Goal: Task Accomplishment & Management: Manage account settings

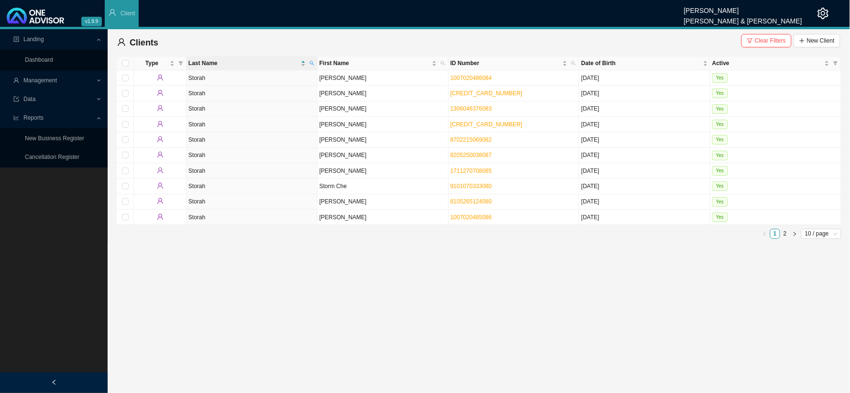
click at [55, 79] on span "Management" at bounding box center [39, 80] width 33 height 7
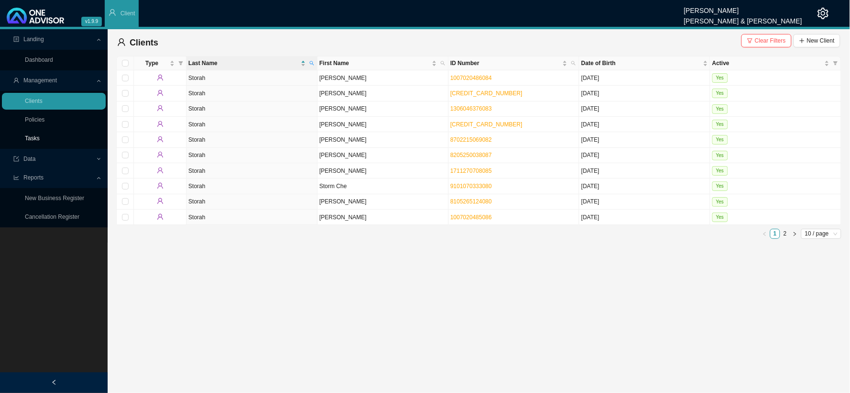
click at [35, 142] on link "Tasks" at bounding box center [32, 138] width 15 height 7
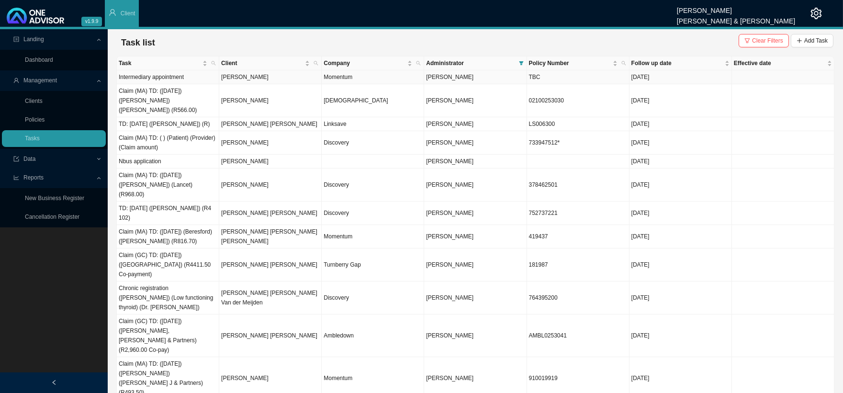
click at [294, 80] on td "[PERSON_NAME]" at bounding box center [270, 77] width 102 height 14
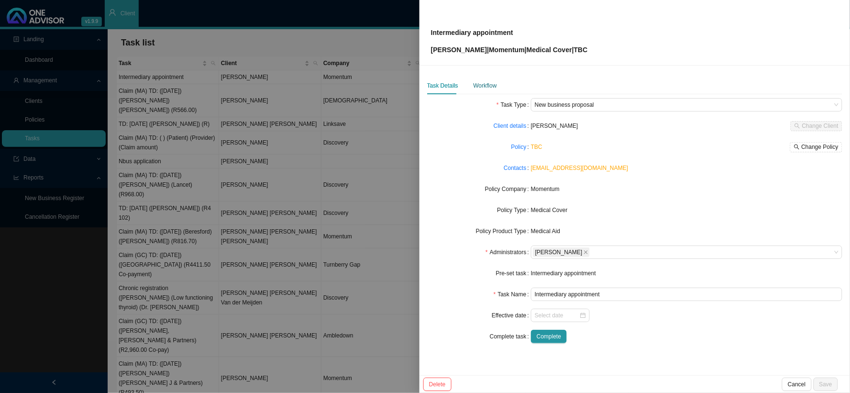
click at [485, 85] on div "Workflow" at bounding box center [485, 86] width 23 height 10
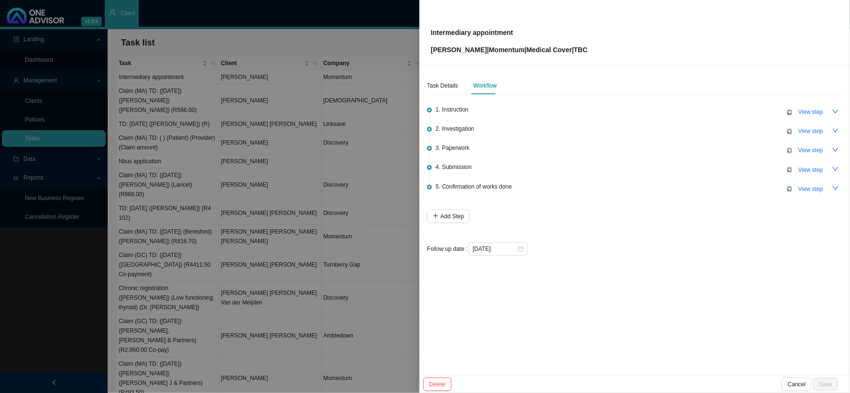
drag, startPoint x: 481, startPoint y: 49, endPoint x: 423, endPoint y: 51, distance: 57.9
click at [423, 51] on div "Intermediary appointment Beresford Harris | Momentum | Medical Cover | TBC" at bounding box center [635, 33] width 431 height 66
copy p "[PERSON_NAME]"
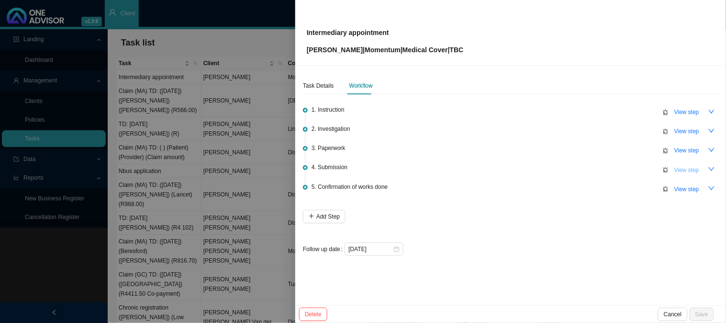
click at [673, 167] on button "View step" at bounding box center [686, 169] width 36 height 13
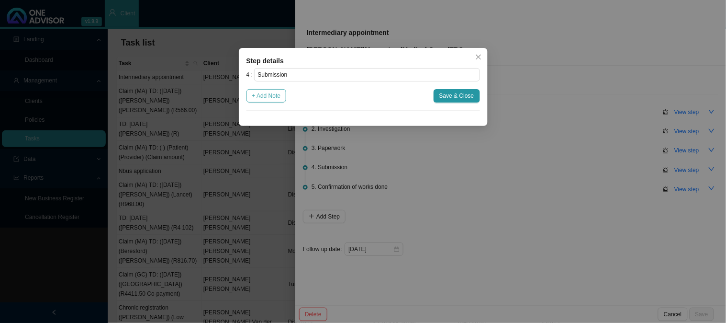
click at [277, 96] on span "+ Add Note" at bounding box center [266, 96] width 29 height 10
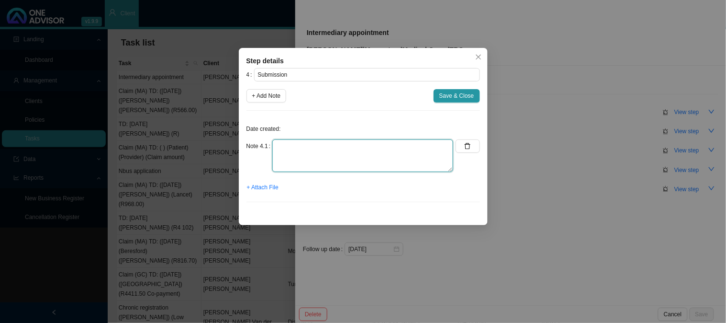
click at [323, 147] on textarea at bounding box center [362, 155] width 181 height 33
type textarea "s"
type textarea "Submitted broker app"
click at [252, 187] on span "+ Attach File" at bounding box center [263, 187] width 32 height 10
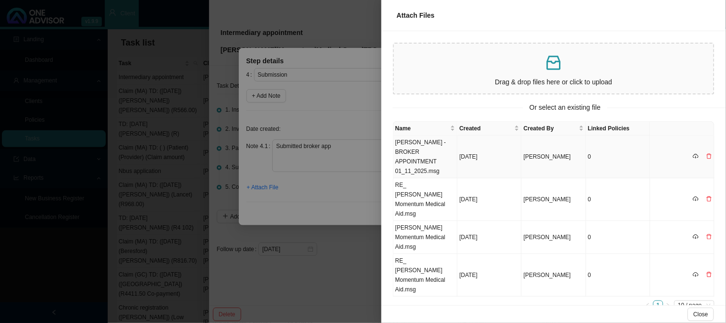
click at [433, 164] on td "Beresford Harris - BROKER APPOINTMENT 01_11_2025.msg" at bounding box center [425, 156] width 64 height 43
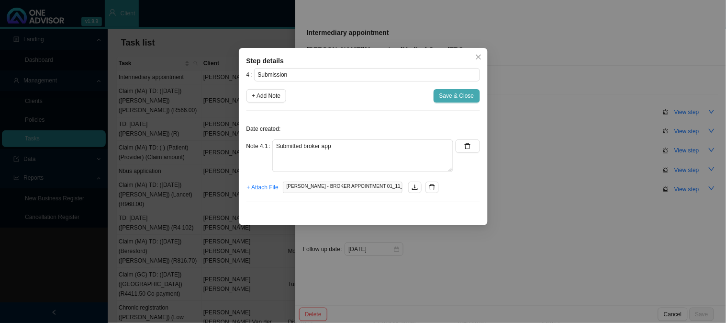
click at [450, 98] on span "Save & Close" at bounding box center [456, 96] width 35 height 10
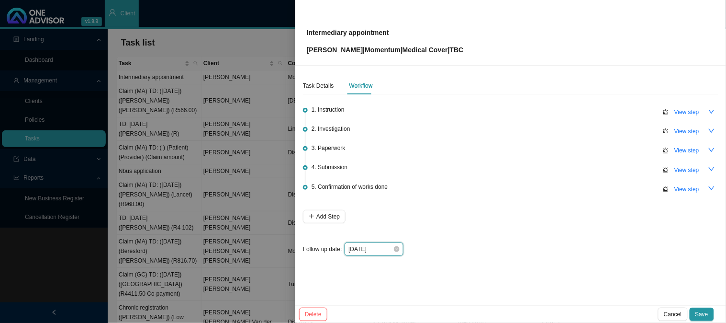
click at [384, 247] on input "2025-09-29" at bounding box center [370, 249] width 45 height 10
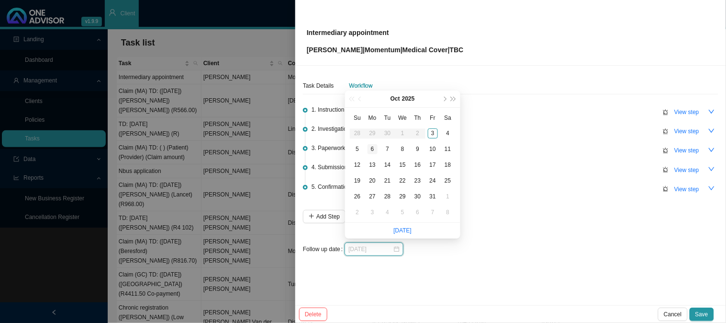
type input "[DATE]"
click at [373, 146] on div "6" at bounding box center [372, 149] width 10 height 10
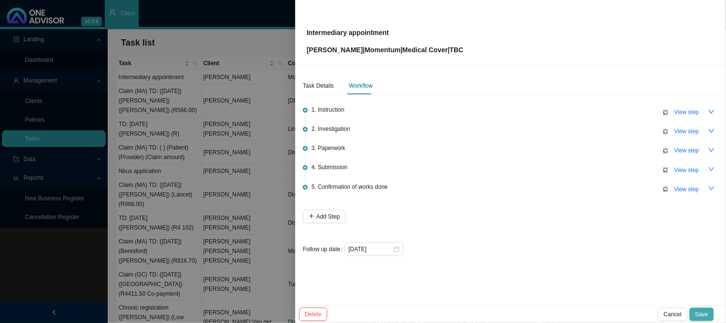
click at [706, 313] on span "Save" at bounding box center [701, 314] width 13 height 10
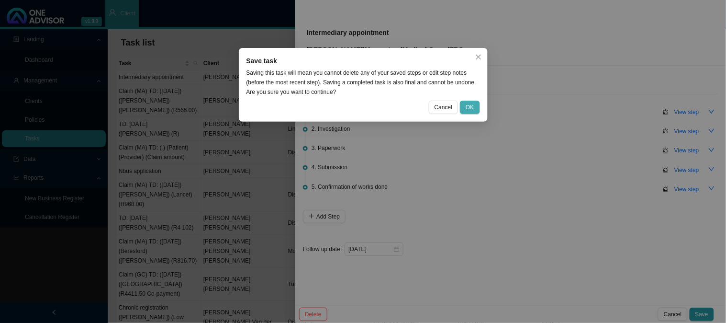
click at [468, 108] on span "OK" at bounding box center [470, 107] width 8 height 10
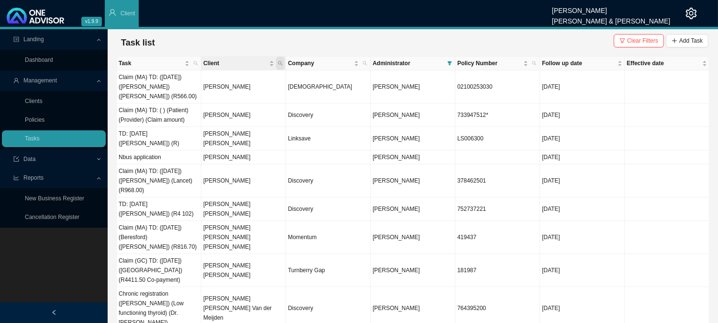
click at [280, 62] on icon "search" at bounding box center [280, 63] width 5 height 5
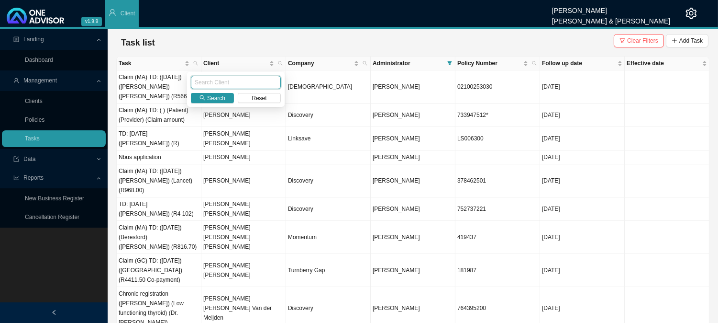
click at [228, 86] on input "text" at bounding box center [236, 82] width 90 height 13
type input "[PERSON_NAME]"
click at [226, 99] on button "Search" at bounding box center [212, 98] width 43 height 10
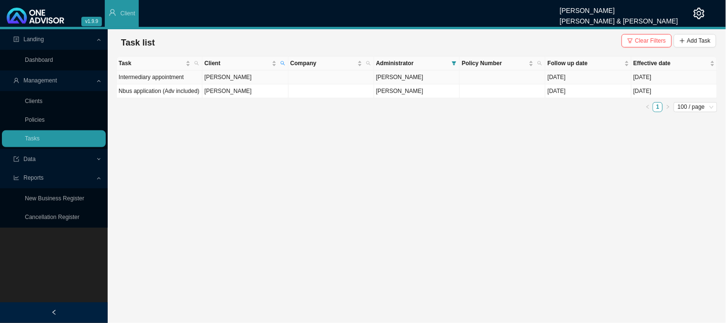
click at [242, 78] on td "[PERSON_NAME]" at bounding box center [245, 77] width 86 height 14
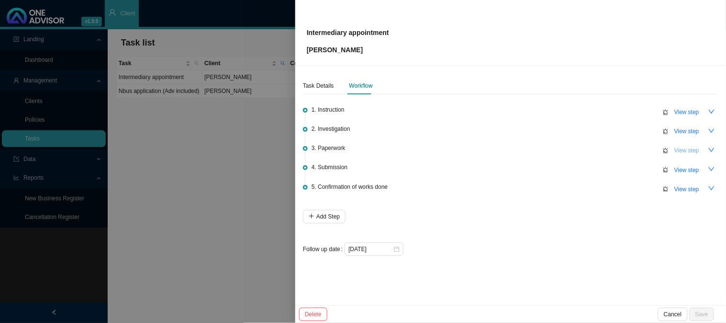
click at [682, 149] on span "View step" at bounding box center [686, 150] width 25 height 10
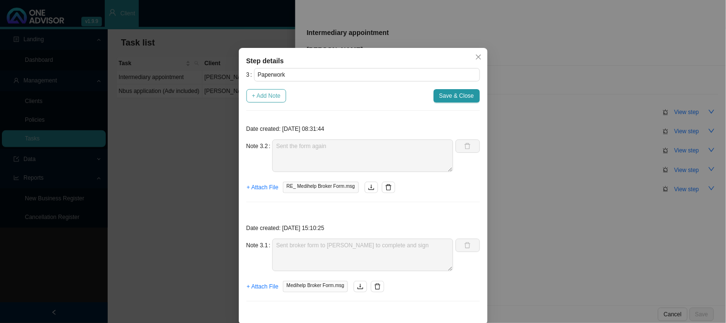
click at [267, 94] on span "+ Add Note" at bounding box center [266, 96] width 29 height 10
type textarea "Sent the form again"
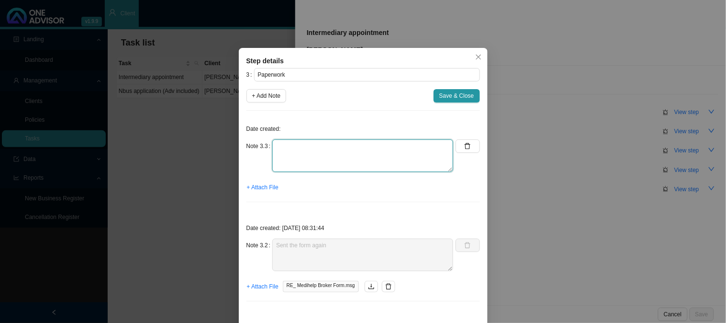
click at [294, 149] on textarea at bounding box center [362, 155] width 181 height 33
type textarea "Received broker app"
click at [261, 185] on span "+ Attach File" at bounding box center [263, 187] width 32 height 10
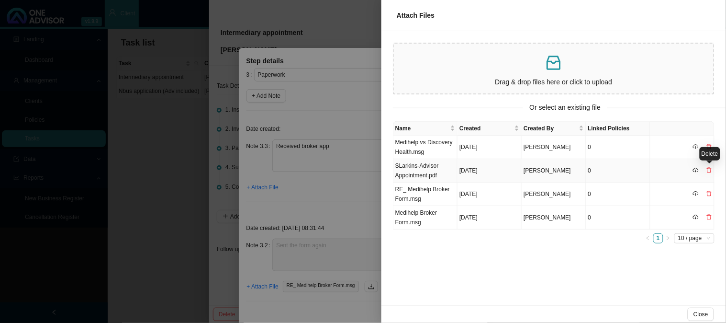
click at [711, 168] on icon "delete" at bounding box center [709, 170] width 6 height 6
click at [714, 146] on span "Yes" at bounding box center [713, 150] width 10 height 10
click at [434, 169] on td "Medihelp vs Discovery Health.msg" at bounding box center [425, 170] width 64 height 23
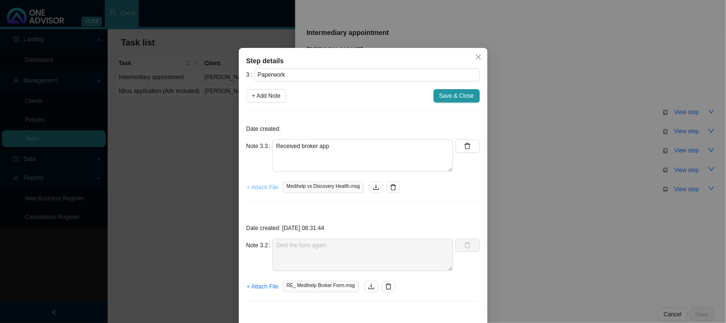
click at [260, 191] on span "+ Attach File" at bounding box center [263, 187] width 32 height 10
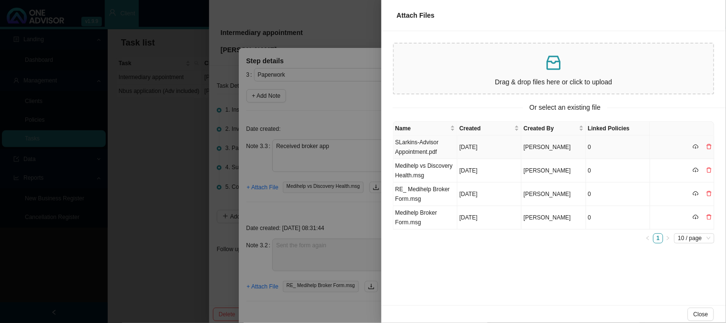
click at [417, 151] on td "SLarkins-Advisor Appointment.pdf" at bounding box center [425, 146] width 64 height 23
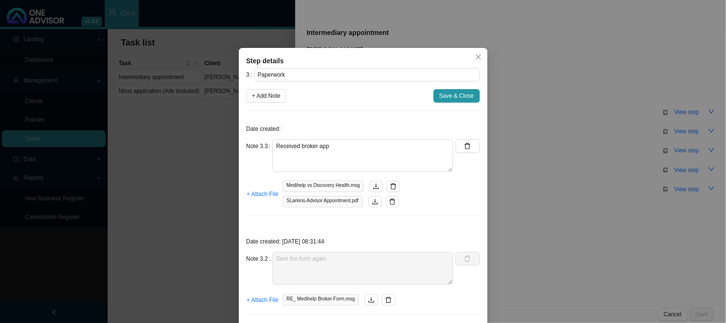
click at [322, 120] on div "Date created: Note 3.3 Received broker app + Attach File Medihelp vs Discovery …" at bounding box center [363, 170] width 234 height 105
click at [447, 98] on span "Save & Close" at bounding box center [456, 96] width 35 height 10
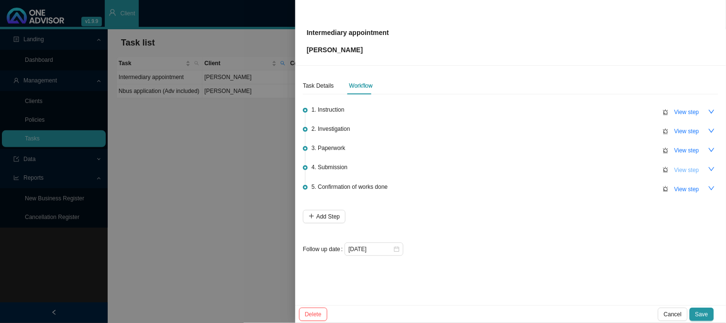
click at [681, 168] on span "View step" at bounding box center [686, 170] width 25 height 10
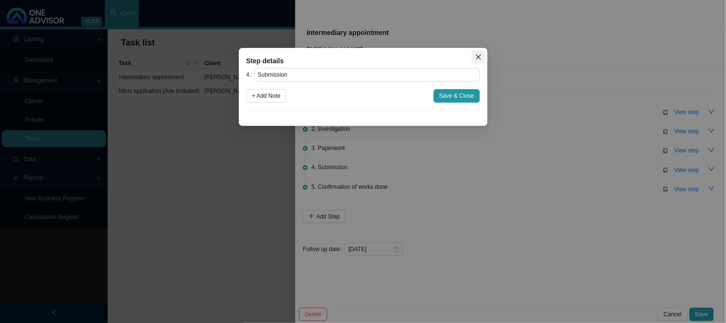
click at [480, 56] on icon "close" at bounding box center [478, 57] width 7 height 7
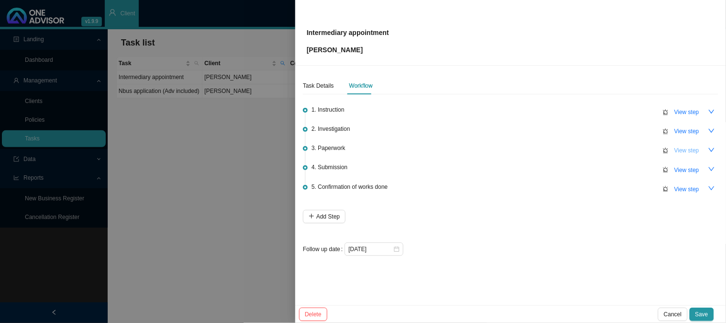
click at [694, 154] on span "View step" at bounding box center [686, 150] width 25 height 10
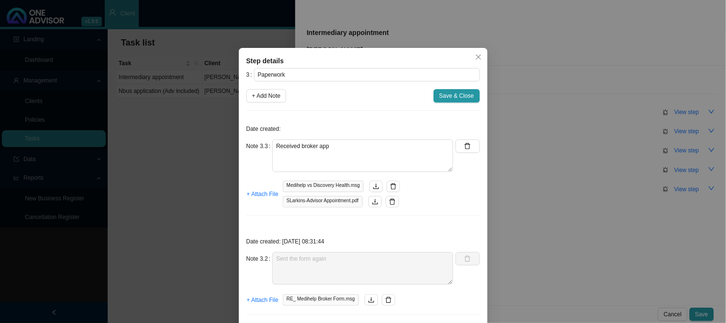
click at [571, 172] on div "Step details 3 Paperwork + Add Note Save & Close Date created: Note 3.3 Receive…" at bounding box center [363, 161] width 726 height 323
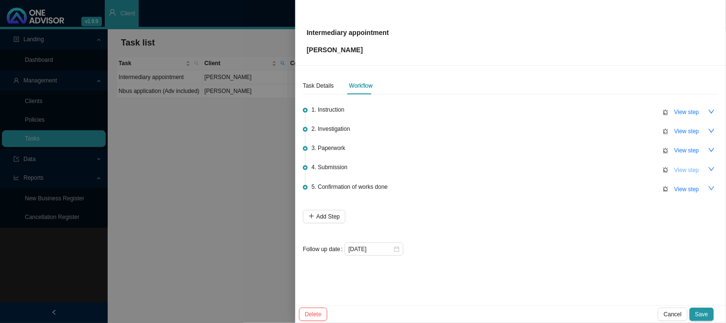
click at [690, 165] on span "View step" at bounding box center [686, 170] width 25 height 10
type input "Submission"
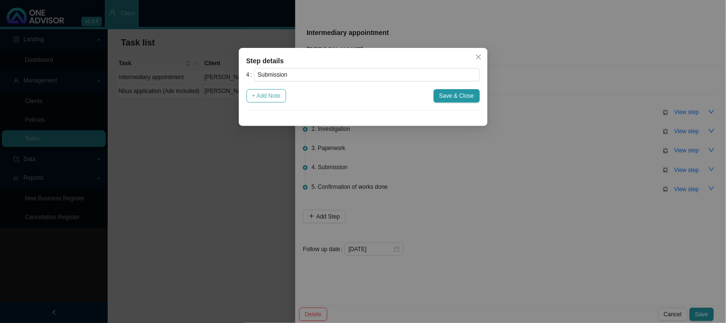
click at [270, 96] on span "+ Add Note" at bounding box center [266, 96] width 29 height 10
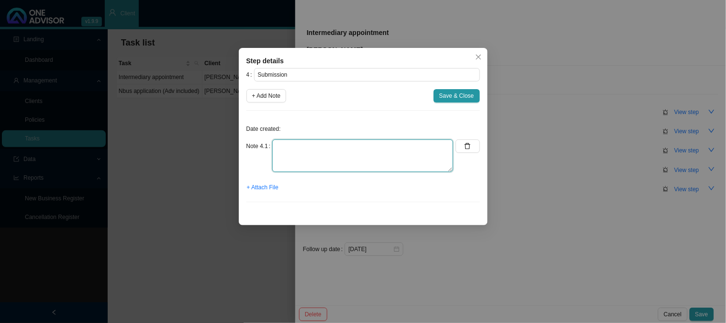
click at [318, 147] on textarea at bounding box center [362, 155] width 181 height 33
type textarea "s"
type textarea "Submitted broker app"
click at [264, 185] on span "+ Attach File" at bounding box center [263, 187] width 32 height 10
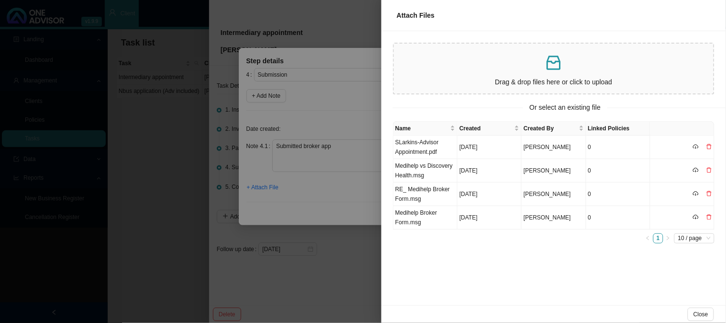
click at [341, 200] on div at bounding box center [363, 161] width 726 height 323
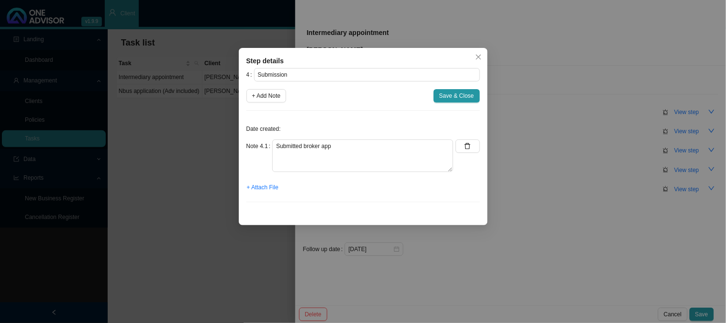
click at [546, 70] on div "Step details 4 Submission + Add Note Save & Close Date created: Note 4.1 Submit…" at bounding box center [363, 161] width 726 height 323
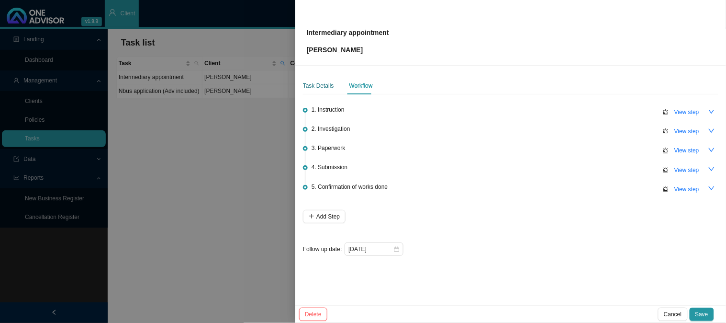
click at [318, 82] on div "Task Details" at bounding box center [318, 86] width 31 height 10
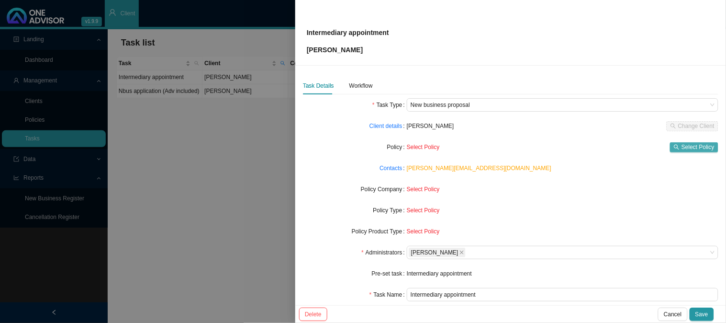
click at [685, 146] on span "Select Policy" at bounding box center [697, 147] width 33 height 10
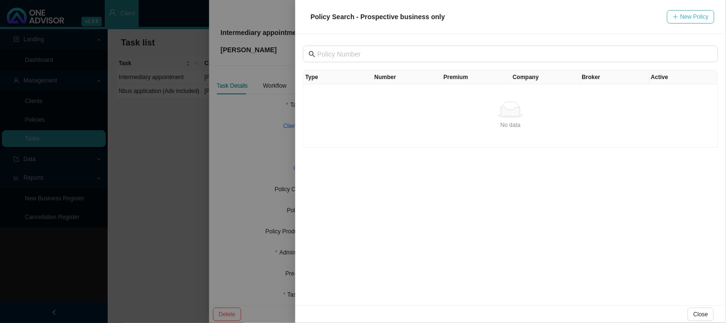
click at [688, 17] on span "New Policy" at bounding box center [694, 17] width 28 height 10
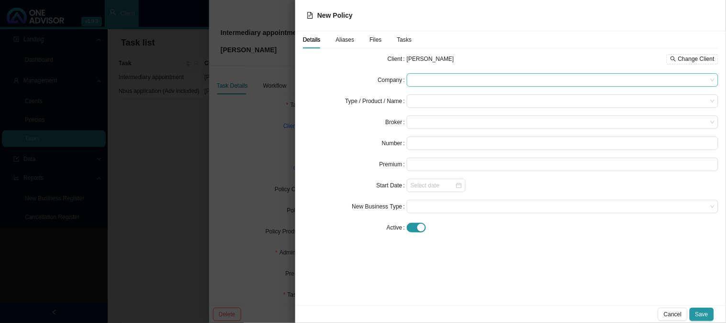
click at [420, 78] on span at bounding box center [563, 80] width 304 height 12
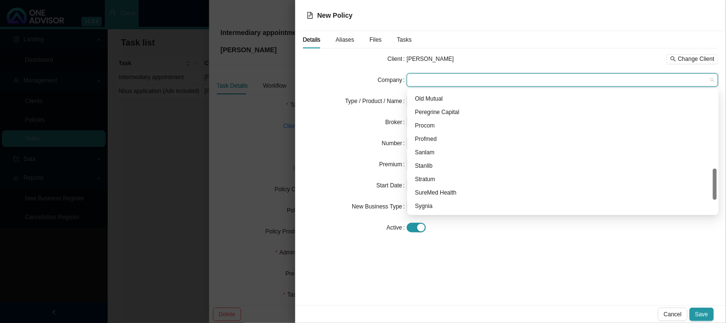
scroll to position [254, 0]
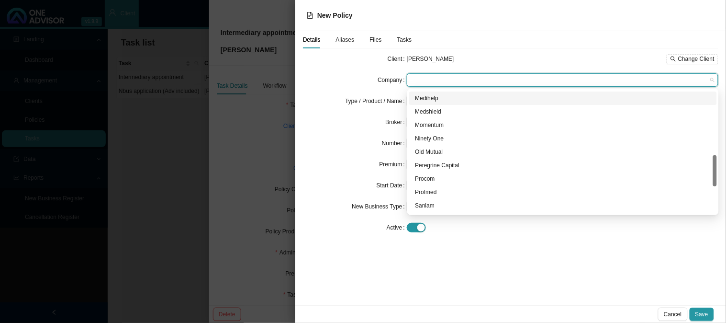
click at [428, 98] on div "Medihelp" at bounding box center [563, 98] width 296 height 10
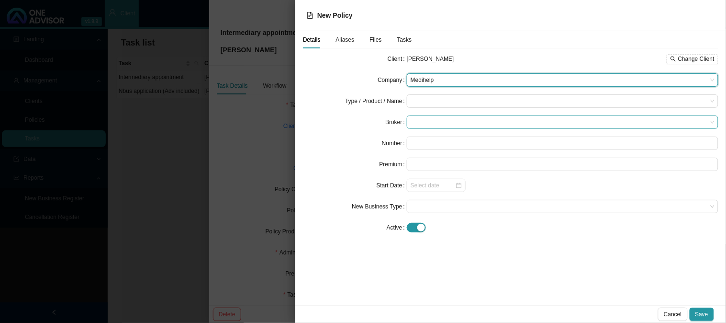
click at [428, 122] on span at bounding box center [563, 122] width 304 height 12
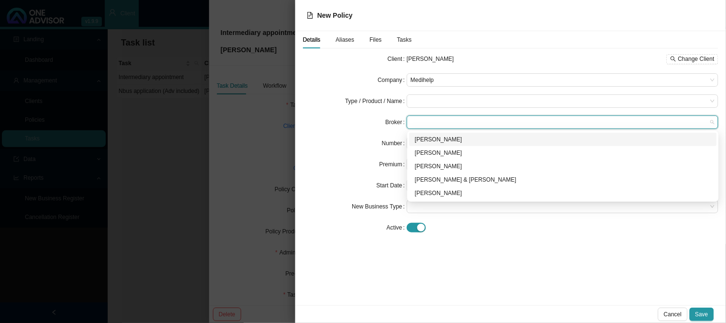
type input "j"
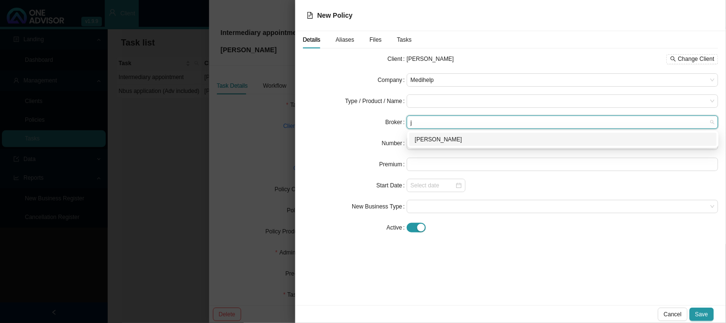
click at [430, 141] on div "[PERSON_NAME]" at bounding box center [563, 139] width 296 height 10
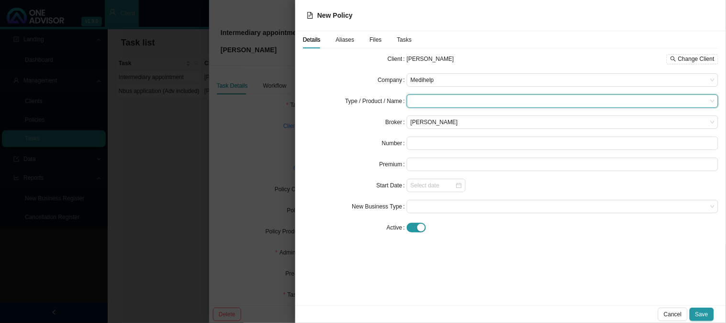
click at [434, 100] on input "search" at bounding box center [559, 101] width 297 height 12
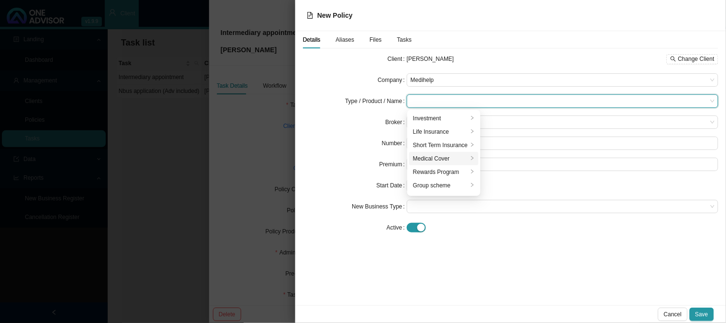
click at [429, 157] on div "Medical Cover" at bounding box center [440, 159] width 55 height 10
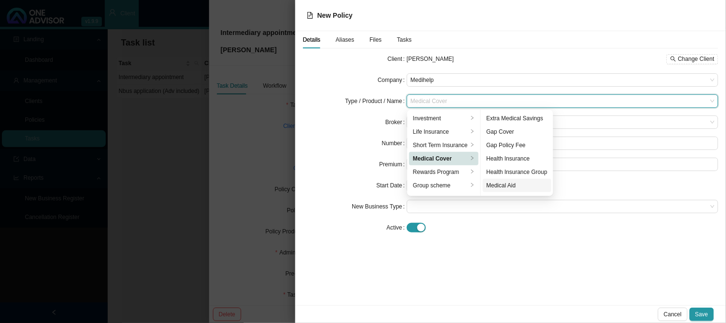
click at [514, 188] on div "Medical Aid" at bounding box center [517, 185] width 61 height 10
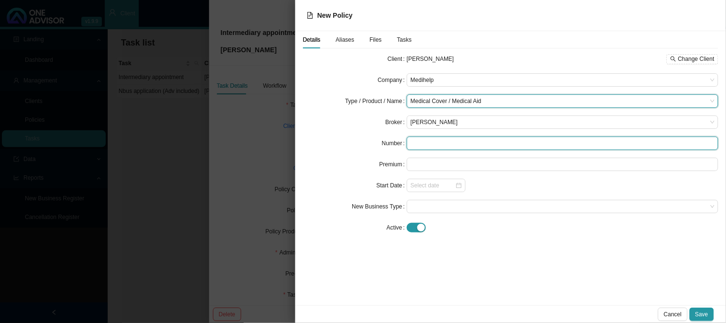
click at [429, 141] on input "text" at bounding box center [563, 142] width 312 height 13
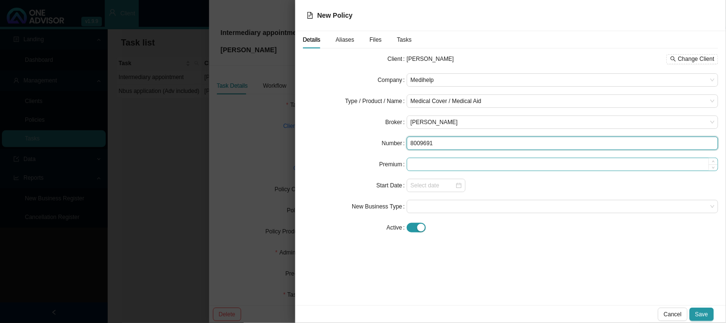
type input "8009691"
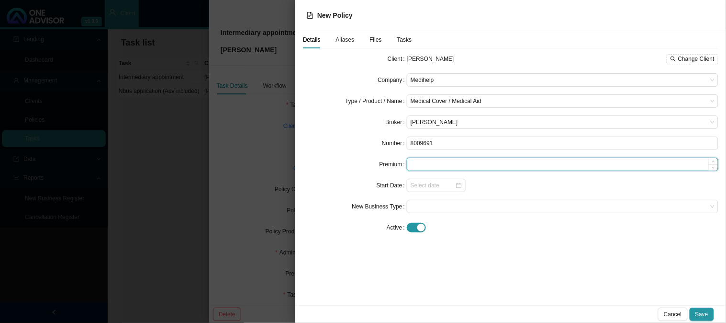
click at [437, 167] on input at bounding box center [562, 164] width 311 height 12
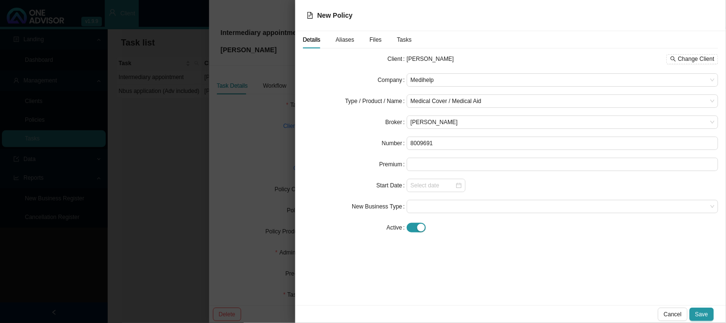
click at [424, 192] on form "Client Sean Larkins Change Client Company Medihelp Type / Product / Name Medica…" at bounding box center [510, 143] width 415 height 182
click at [431, 188] on input at bounding box center [433, 185] width 45 height 10
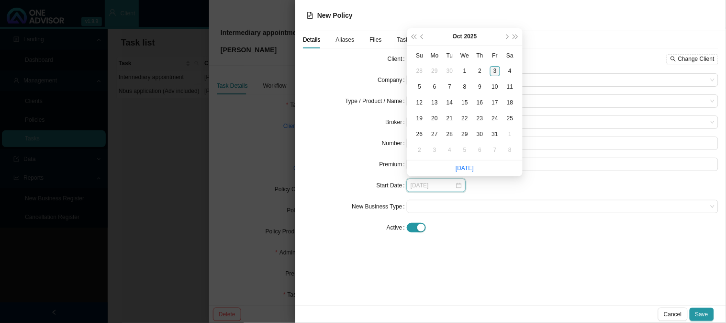
type input "2025-10-03"
click at [506, 40] on button "next-year" at bounding box center [506, 36] width 9 height 17
type input "[DATE]"
click at [512, 69] on div "1" at bounding box center [510, 71] width 10 height 10
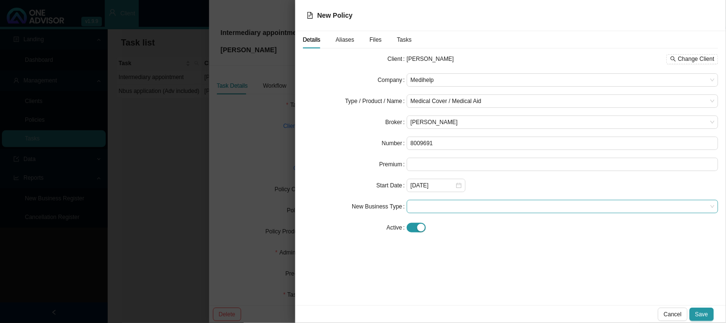
click at [430, 204] on span at bounding box center [563, 206] width 304 height 12
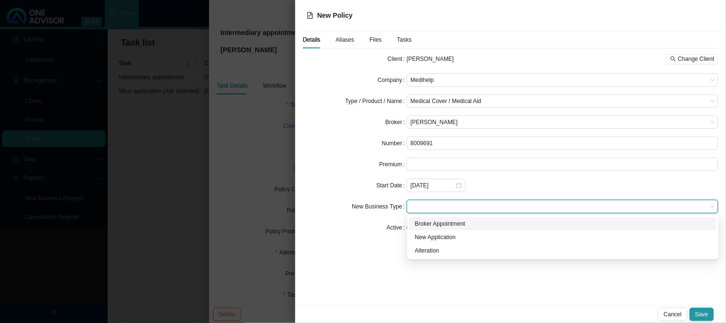
click at [456, 223] on div "Broker Appointment" at bounding box center [563, 224] width 296 height 10
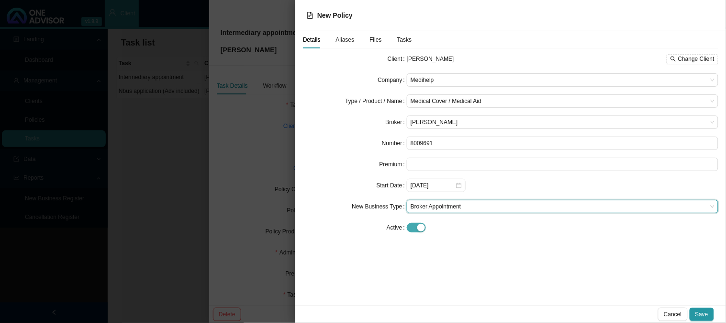
click at [418, 226] on div "button" at bounding box center [421, 227] width 8 height 8
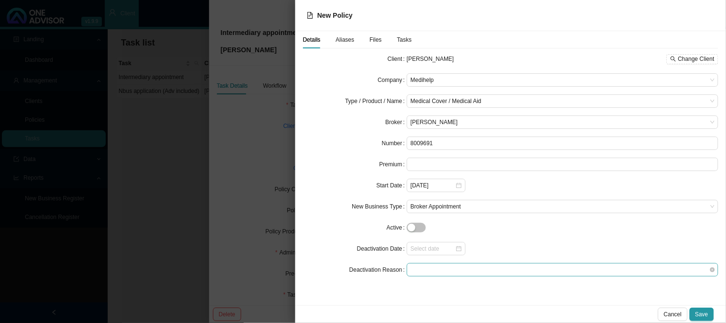
click at [419, 268] on span at bounding box center [563, 269] width 304 height 12
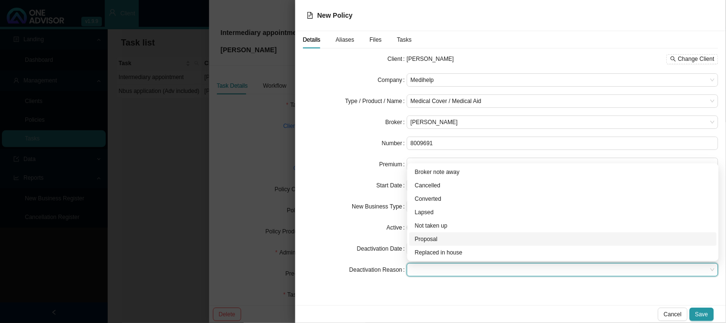
click at [426, 236] on div "Proposal" at bounding box center [563, 239] width 296 height 10
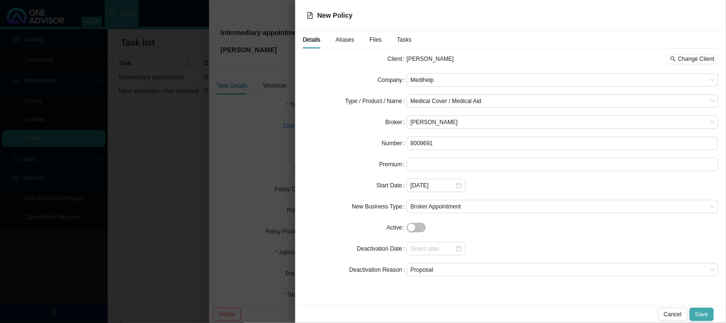
click at [702, 314] on span "Save" at bounding box center [701, 314] width 13 height 10
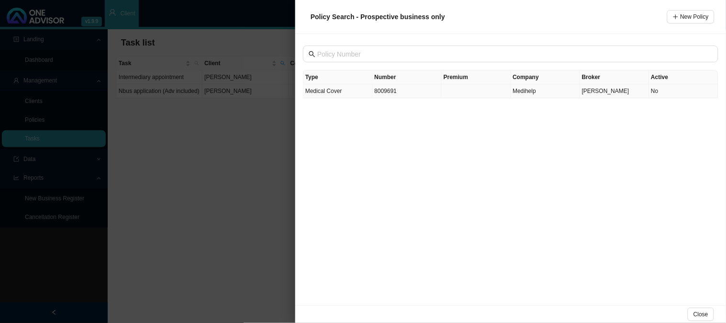
click at [427, 95] on td "8009691" at bounding box center [407, 91] width 69 height 14
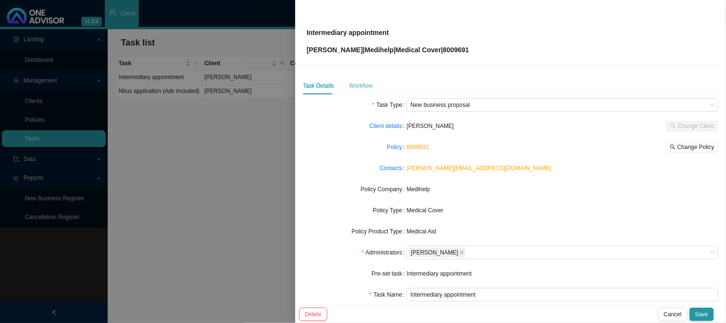
click at [356, 93] on div "Workflow" at bounding box center [360, 85] width 23 height 17
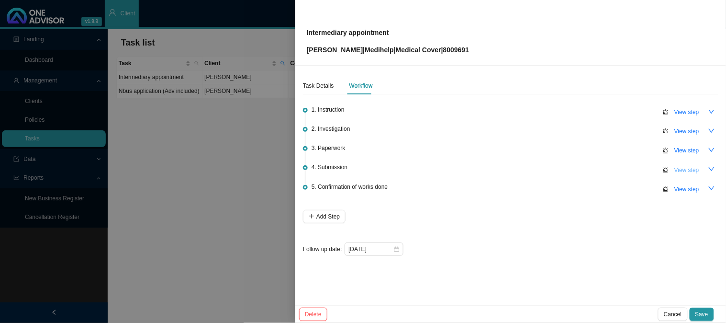
click at [679, 172] on span "View step" at bounding box center [686, 170] width 25 height 10
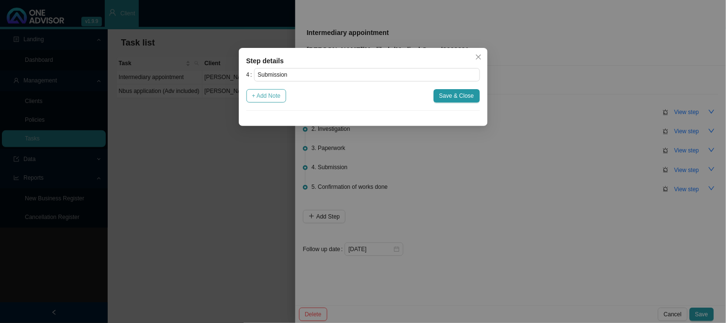
click at [264, 92] on span "+ Add Note" at bounding box center [266, 96] width 29 height 10
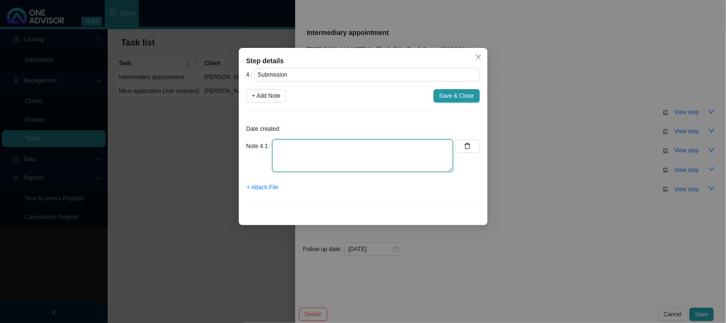
click at [309, 145] on textarea at bounding box center [362, 155] width 181 height 33
type textarea "s"
type textarea "Submitted broker app"
click at [269, 189] on span "+ Attach File" at bounding box center [263, 187] width 32 height 10
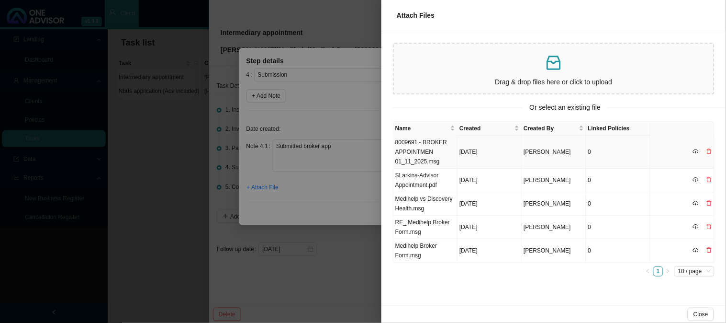
click at [461, 146] on td "[DATE]" at bounding box center [489, 151] width 64 height 33
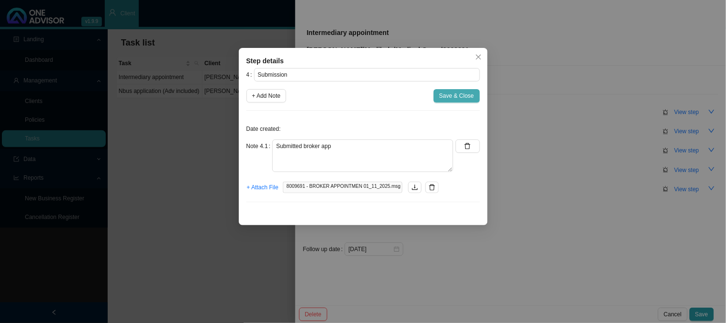
click at [441, 98] on span "Save & Close" at bounding box center [456, 96] width 35 height 10
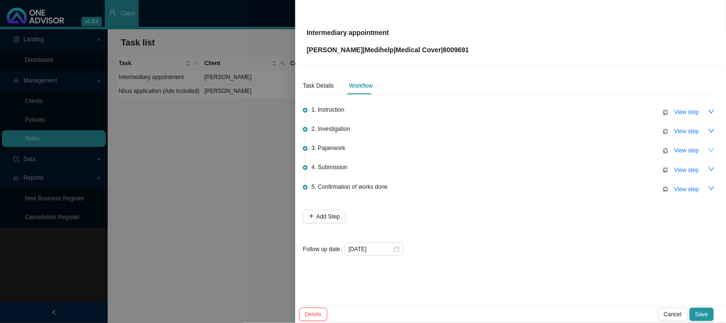
click at [708, 147] on icon "down" at bounding box center [711, 149] width 7 height 7
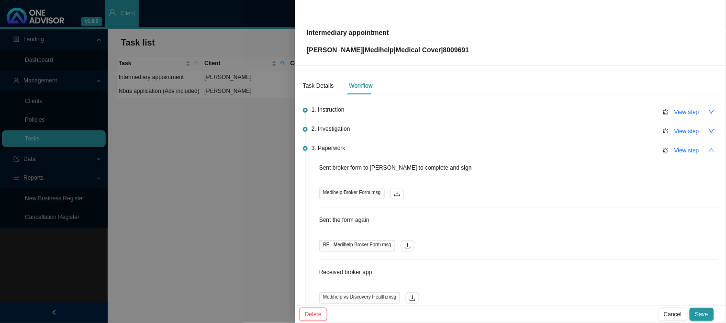
click at [708, 147] on button "button" at bounding box center [711, 149] width 13 height 13
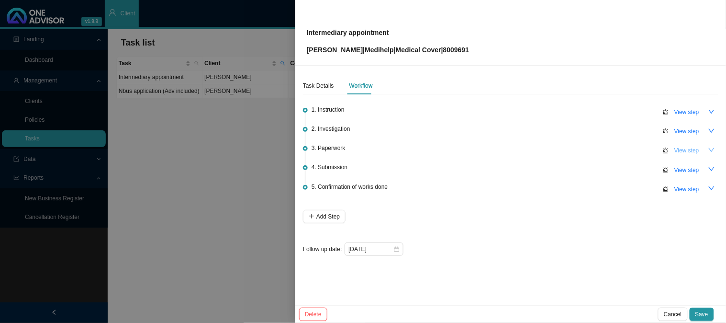
click at [690, 149] on span "View step" at bounding box center [686, 150] width 25 height 10
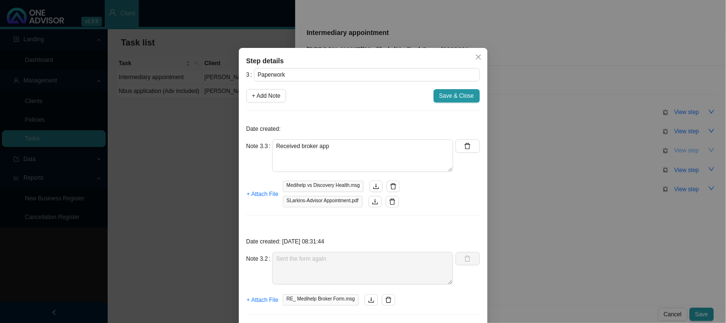
click at [690, 149] on div "Step details 3 Paperwork + Add Note Save & Close Date created: Note 3.3 Receive…" at bounding box center [363, 161] width 726 height 323
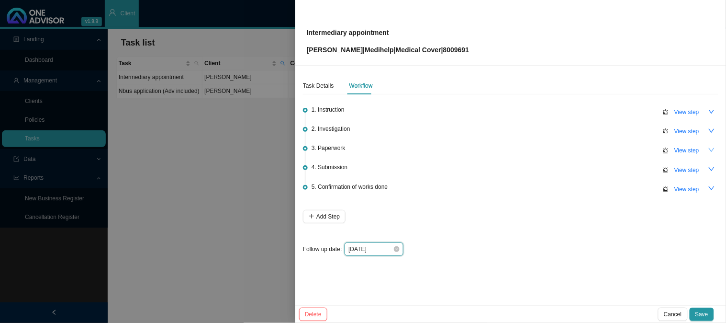
click at [379, 251] on input "[DATE]" at bounding box center [370, 249] width 45 height 10
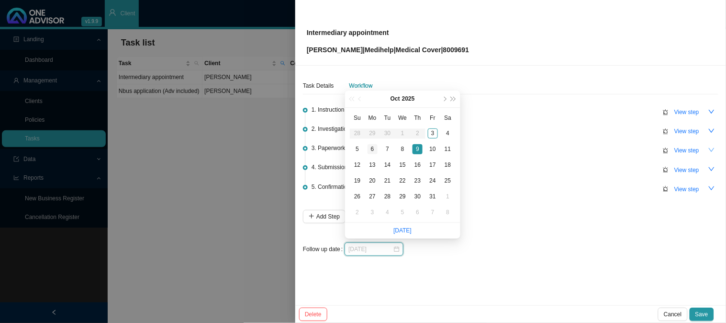
type input "[DATE]"
click at [370, 148] on div "6" at bounding box center [372, 149] width 10 height 10
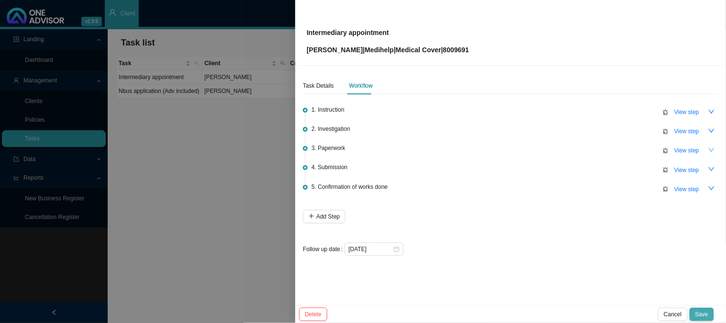
click at [701, 309] on span "Save" at bounding box center [701, 314] width 13 height 10
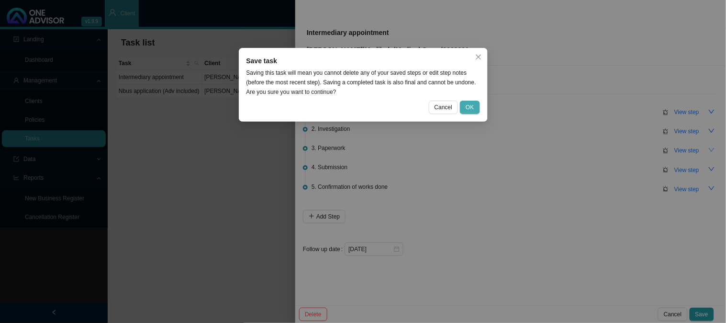
click at [471, 108] on span "OK" at bounding box center [470, 107] width 8 height 10
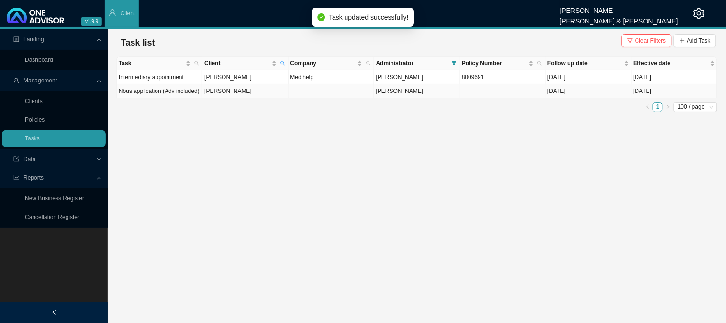
click at [245, 89] on td "[PERSON_NAME]" at bounding box center [245, 91] width 86 height 14
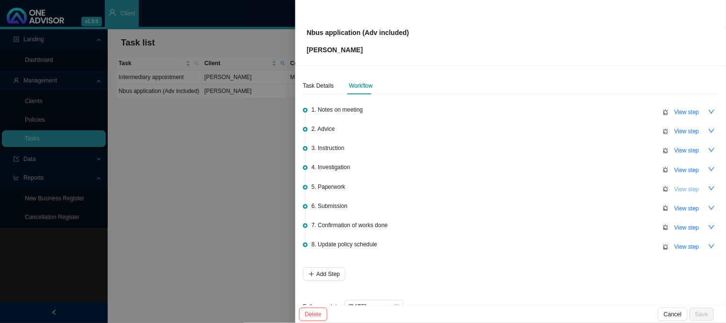
click at [679, 185] on span "View step" at bounding box center [686, 189] width 25 height 10
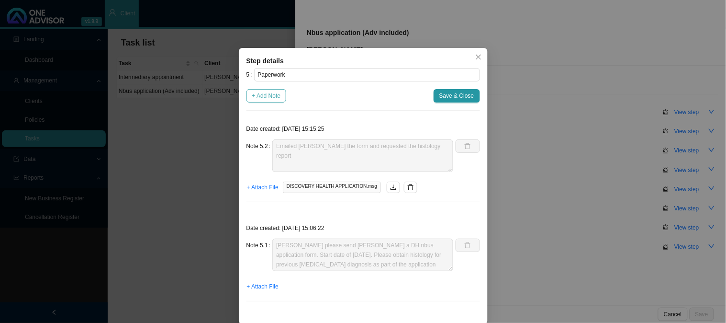
click at [259, 98] on span "+ Add Note" at bounding box center [266, 96] width 29 height 10
type textarea "Emailed [PERSON_NAME] the form and requested the histology report"
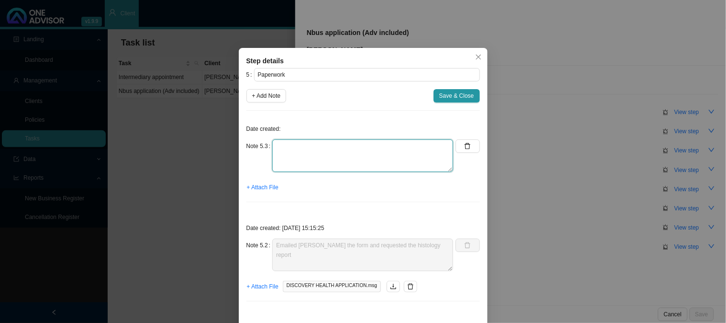
click at [311, 143] on textarea at bounding box center [362, 155] width 181 height 33
type textarea "Received broker appointment and histology reports"
click at [260, 190] on span "+ Attach File" at bounding box center [263, 187] width 32 height 10
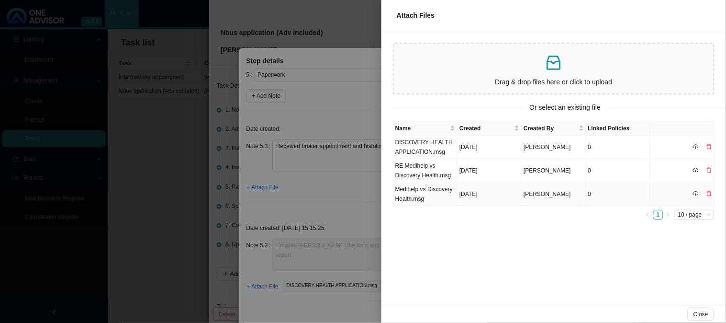
click at [429, 200] on td "Medihelp vs Discovery Health.msg" at bounding box center [425, 193] width 64 height 23
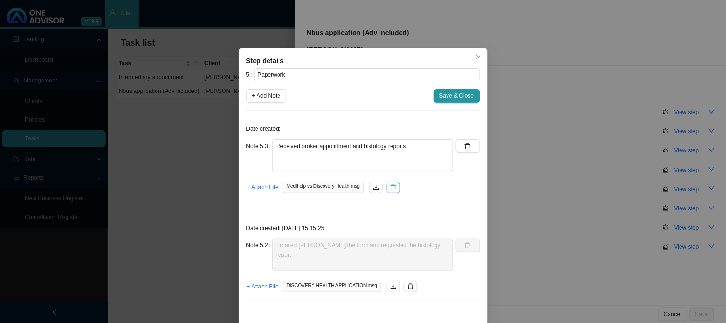
click at [390, 185] on icon "delete" at bounding box center [393, 187] width 6 height 6
click at [262, 185] on span "+ Attach File" at bounding box center [263, 187] width 32 height 10
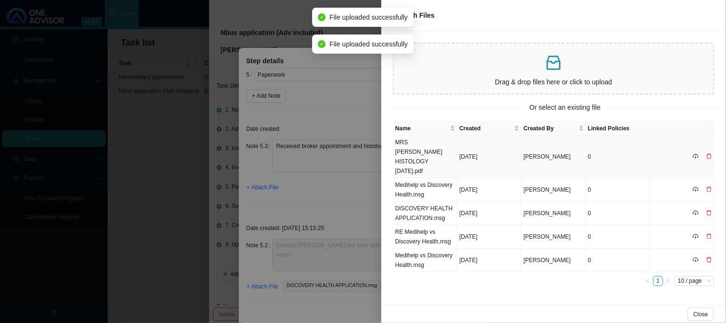
click at [430, 146] on td "MRS [PERSON_NAME] HISTOLOGY [DATE].pdf" at bounding box center [425, 156] width 64 height 43
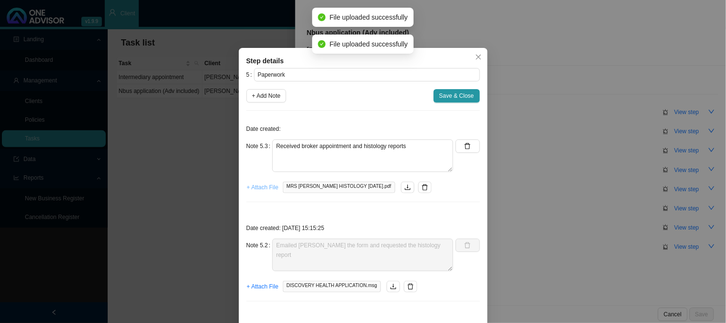
click at [254, 186] on span "+ Attach File" at bounding box center [263, 187] width 32 height 10
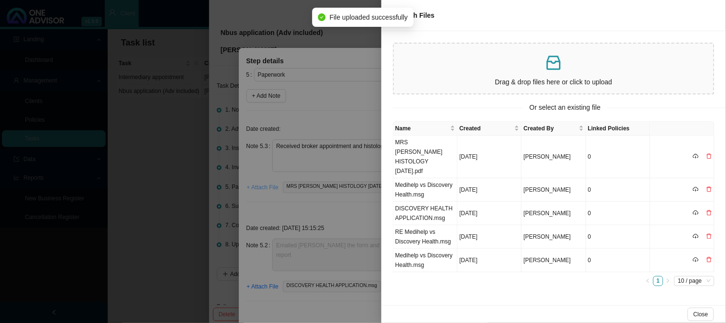
click at [254, 186] on div at bounding box center [363, 161] width 726 height 323
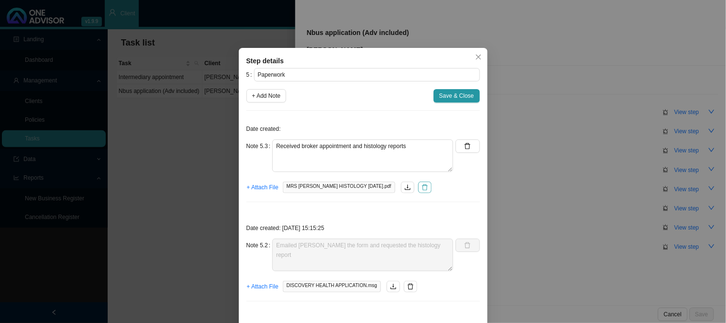
click at [422, 187] on icon "delete" at bounding box center [425, 187] width 7 height 7
click at [254, 188] on span "+ Attach File" at bounding box center [263, 187] width 32 height 10
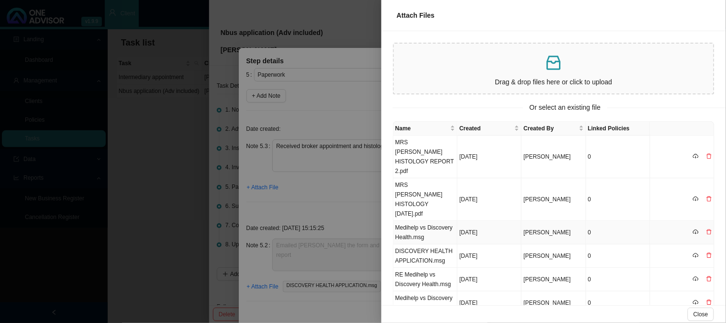
click at [433, 221] on td "Medihelp vs Discovery Health.msg" at bounding box center [425, 232] width 64 height 23
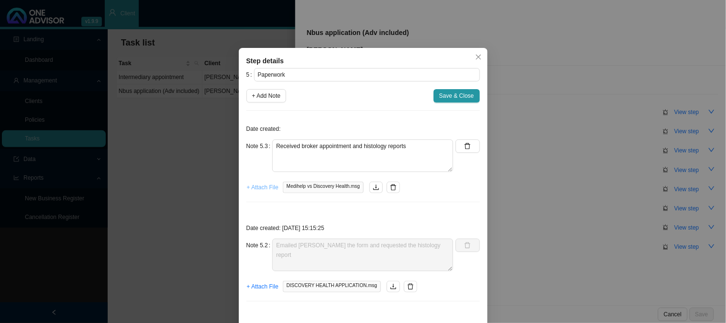
click at [263, 185] on span "+ Attach File" at bounding box center [263, 187] width 32 height 10
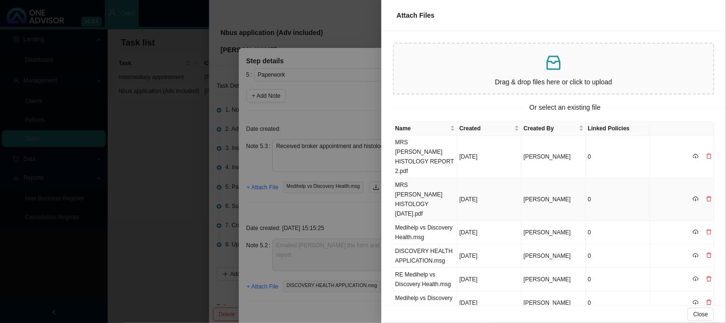
click at [431, 179] on td "MRS [PERSON_NAME] HISTOLOGY [DATE].pdf" at bounding box center [425, 199] width 64 height 43
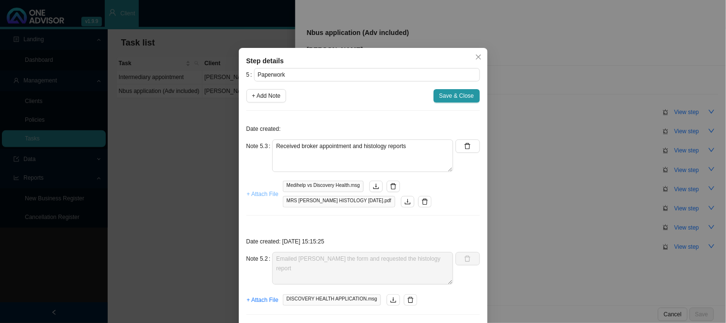
click at [253, 194] on span "+ Attach File" at bounding box center [263, 194] width 32 height 10
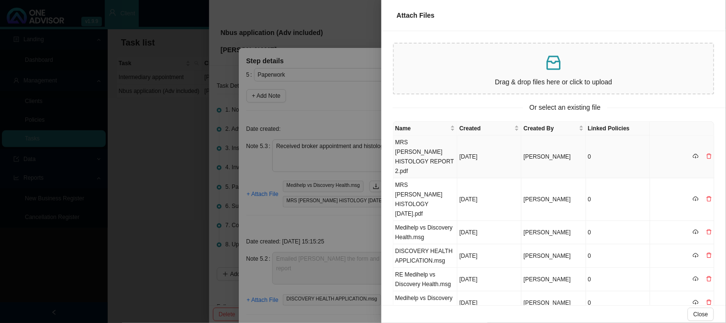
click at [435, 155] on td "MRS [PERSON_NAME] HISTOLOGY REPORT 2.pdf" at bounding box center [425, 156] width 64 height 43
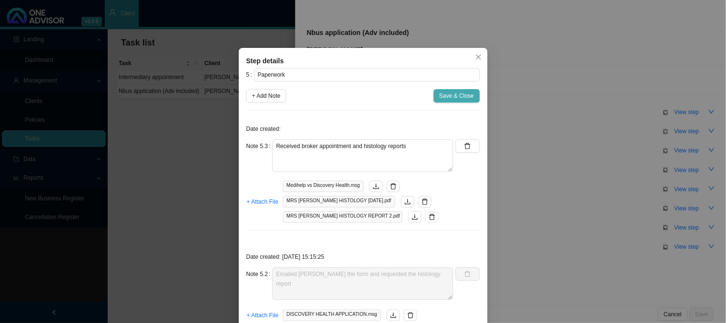
click at [455, 96] on span "Save & Close" at bounding box center [456, 96] width 35 height 10
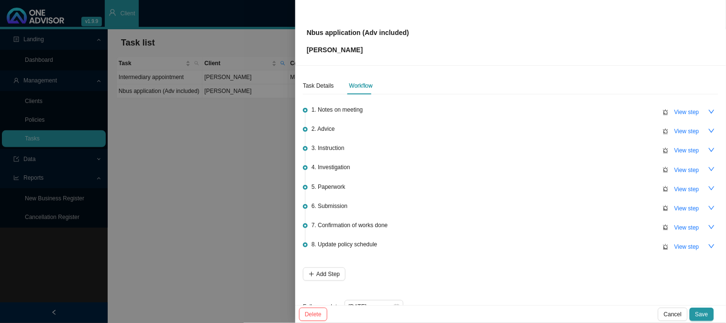
scroll to position [21, 0]
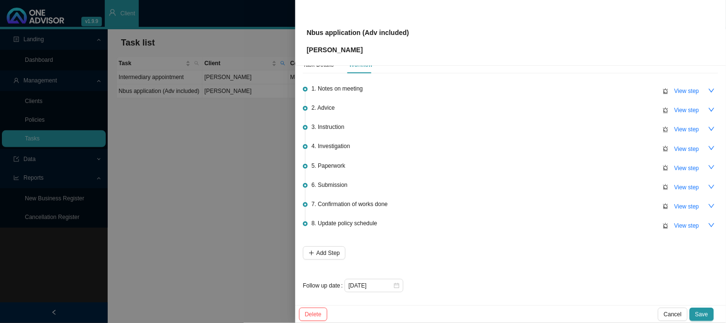
click at [517, 236] on li "8. Update policy schedule View step" at bounding box center [510, 233] width 415 height 25
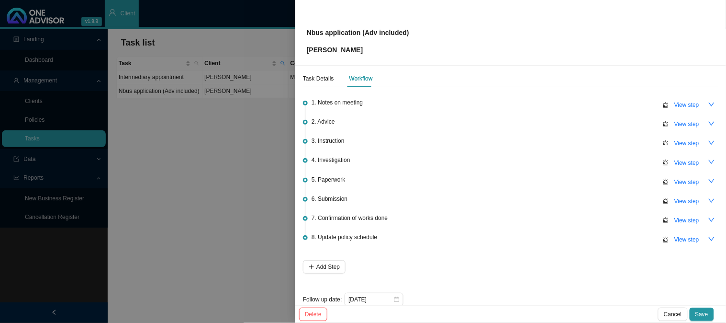
scroll to position [0, 0]
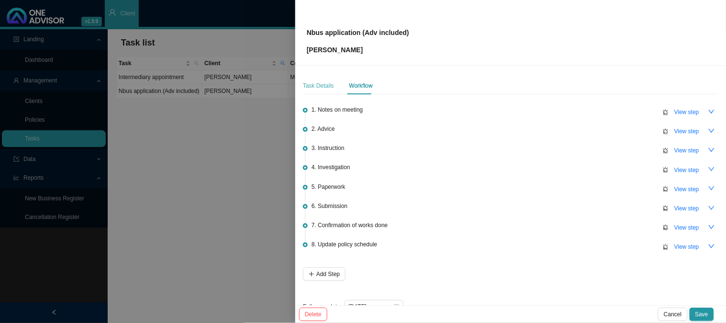
click at [323, 93] on div "Task Details" at bounding box center [318, 85] width 31 height 17
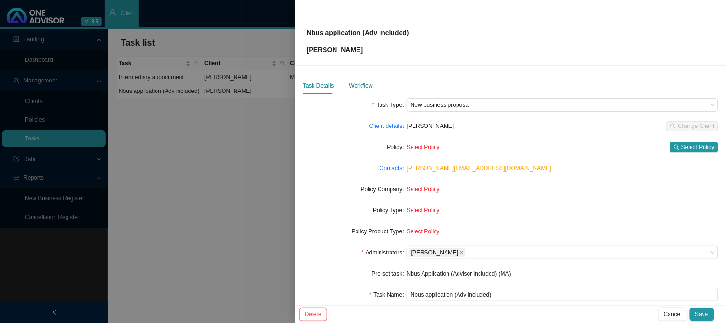
click at [359, 81] on div "Workflow" at bounding box center [360, 86] width 23 height 10
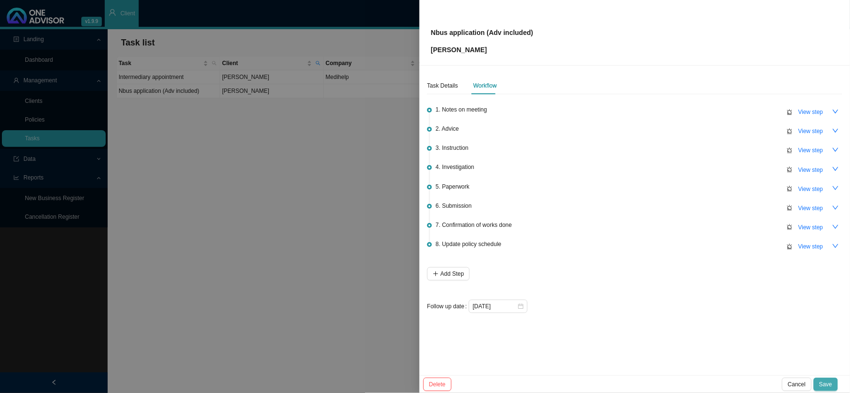
click at [830, 385] on span "Save" at bounding box center [826, 384] width 13 height 10
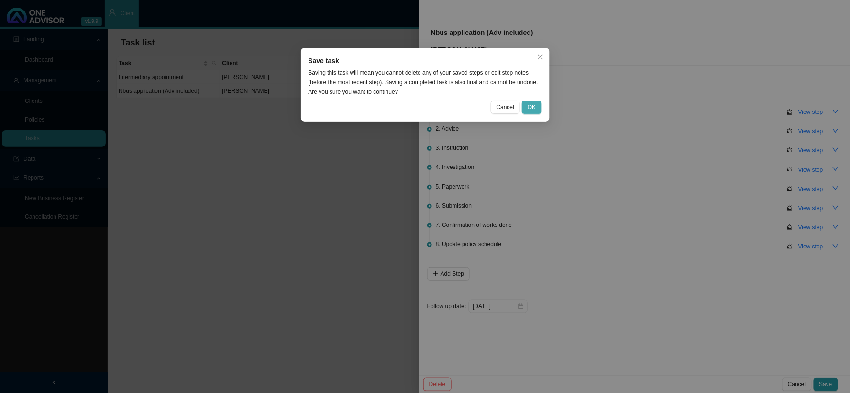
click at [534, 108] on span "OK" at bounding box center [532, 107] width 8 height 10
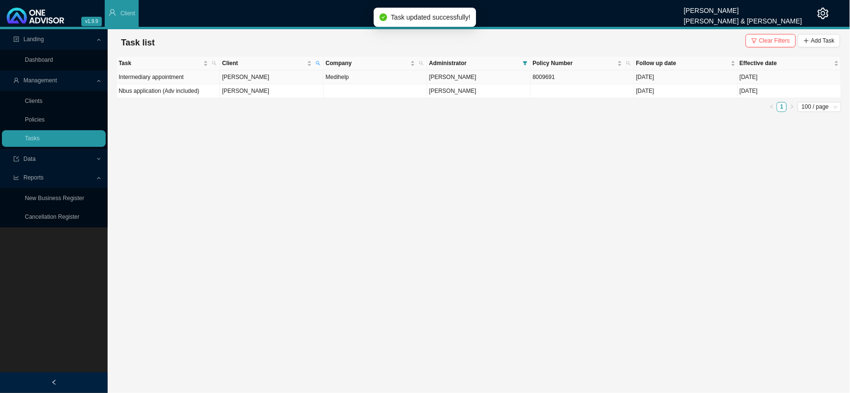
click at [248, 79] on td "[PERSON_NAME]" at bounding box center [271, 77] width 103 height 14
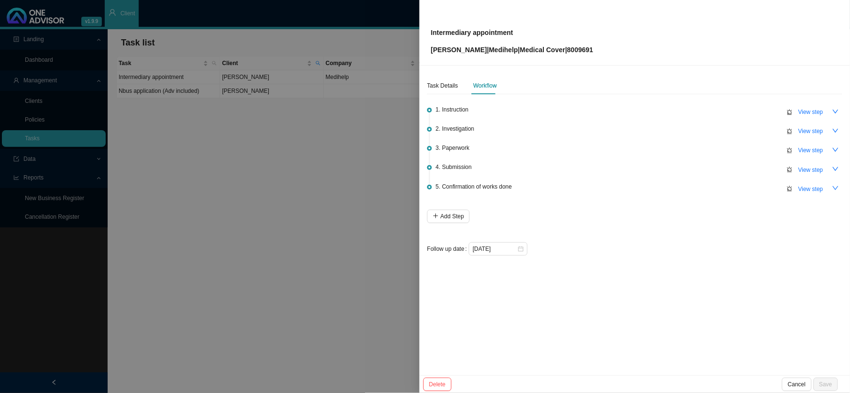
click at [220, 203] on div at bounding box center [425, 196] width 850 height 393
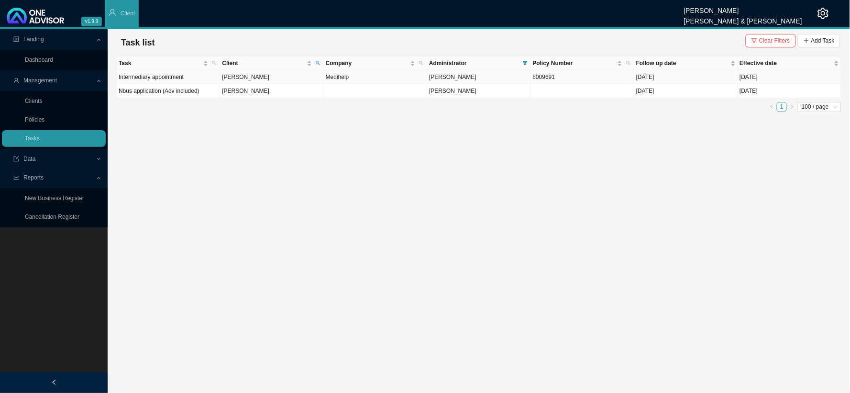
click at [252, 77] on td "[PERSON_NAME]" at bounding box center [271, 77] width 103 height 14
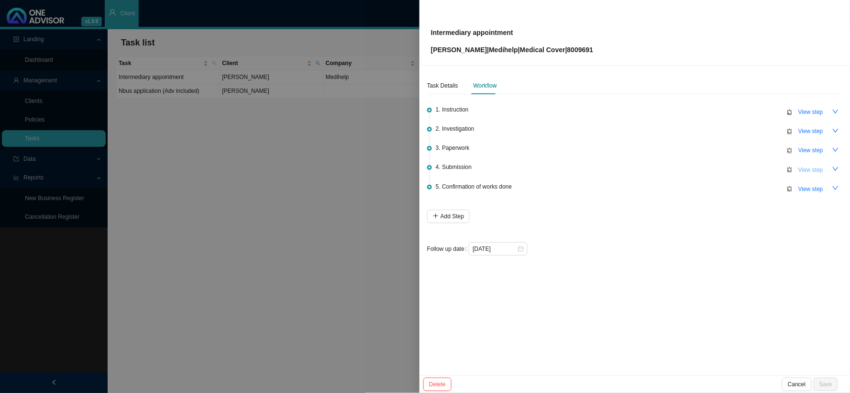
click at [800, 168] on span "View step" at bounding box center [811, 170] width 25 height 10
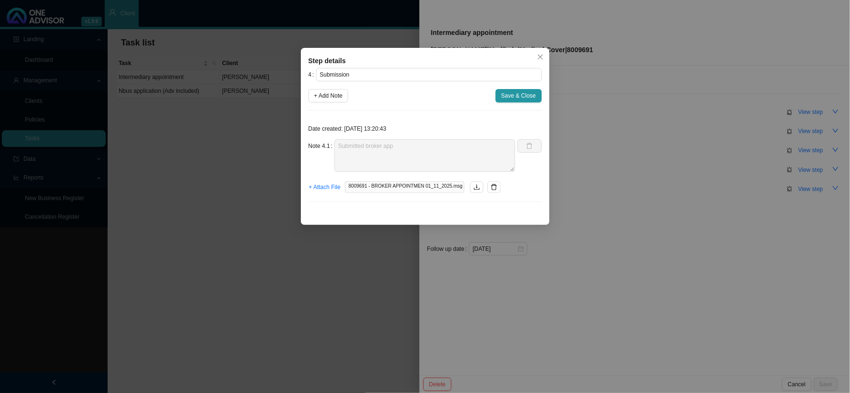
click at [594, 173] on div "Step details 4 Submission + Add Note Save & Close Date created: [DATE] 13:20:43…" at bounding box center [425, 196] width 850 height 393
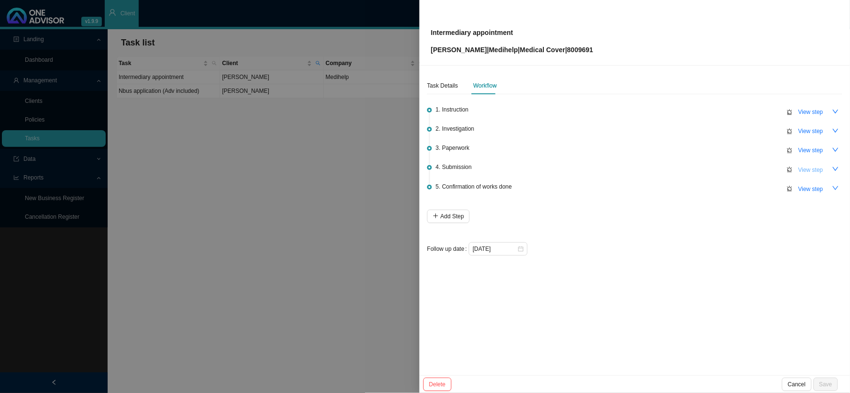
click at [811, 169] on span "View step" at bounding box center [811, 170] width 25 height 10
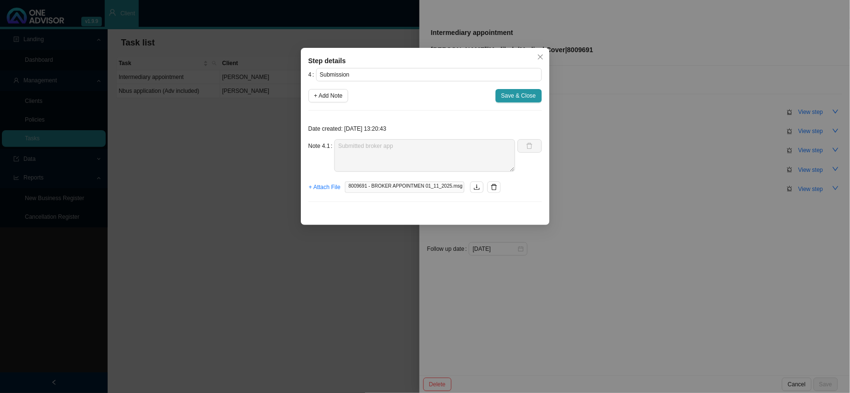
drag, startPoint x: 634, startPoint y: 170, endPoint x: 819, endPoint y: 136, distance: 188.2
click at [634, 170] on div "Step details 4 Submission + Add Note Save & Close Date created: [DATE] 13:20:43…" at bounding box center [425, 196] width 850 height 393
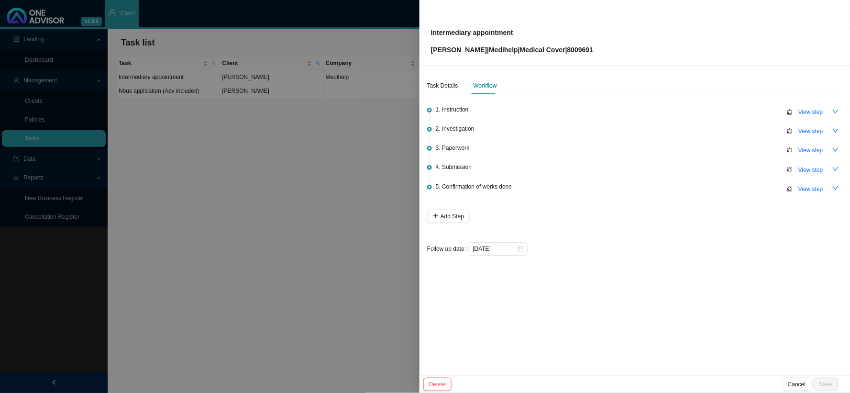
click at [334, 214] on div at bounding box center [425, 196] width 850 height 393
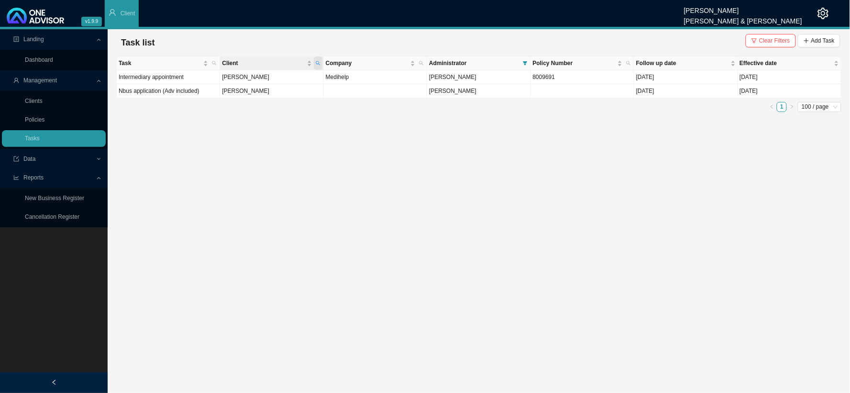
click at [317, 61] on icon "search" at bounding box center [318, 63] width 4 height 4
drag, startPoint x: 274, startPoint y: 80, endPoint x: 218, endPoint y: 81, distance: 56.5
click at [218, 81] on body "v1.9.9 [PERSON_NAME] [PERSON_NAME] & [PERSON_NAME] Client Landing Dashboard Man…" at bounding box center [425, 196] width 850 height 393
click at [257, 97] on span "Search" at bounding box center [254, 98] width 18 height 10
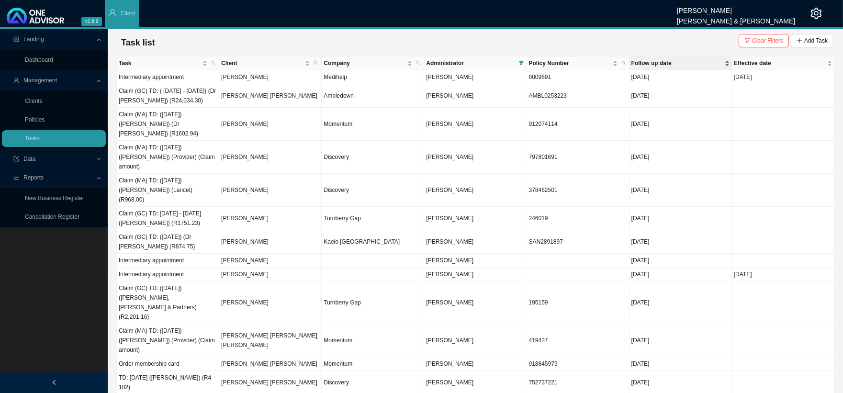
click at [652, 62] on span "Follow up date" at bounding box center [676, 63] width 91 height 10
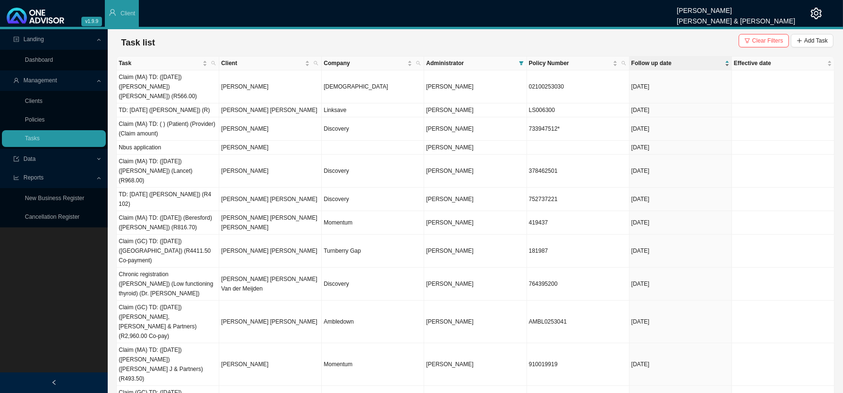
click at [657, 60] on span "Follow up date" at bounding box center [676, 63] width 91 height 10
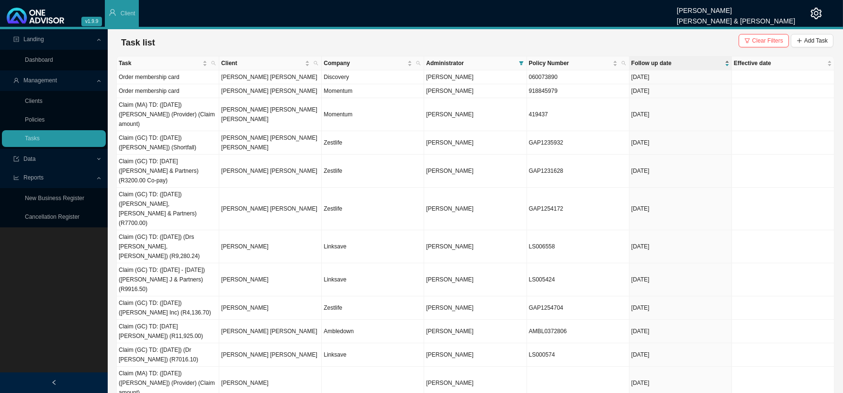
click at [657, 60] on span "Follow up date" at bounding box center [676, 63] width 91 height 10
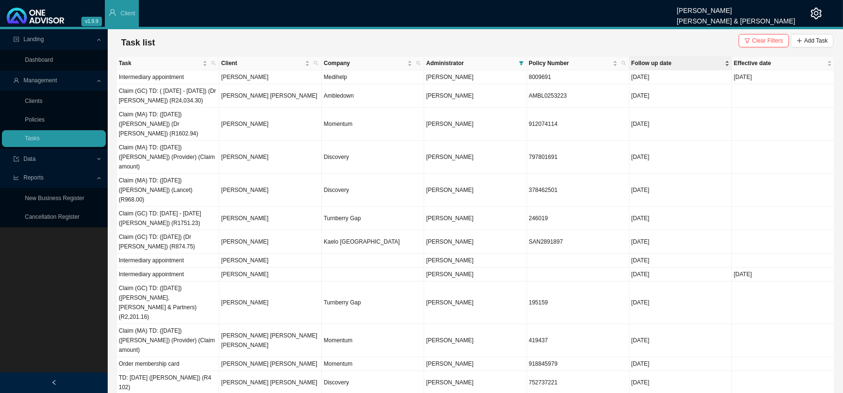
click at [657, 60] on span "Follow up date" at bounding box center [676, 63] width 91 height 10
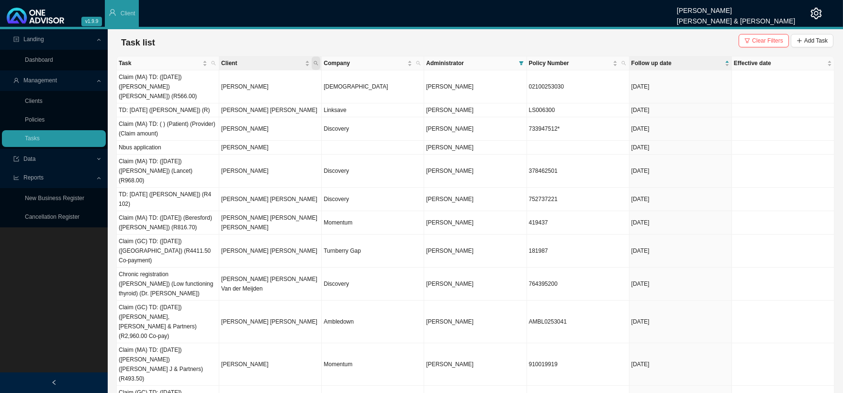
click at [316, 61] on icon "search" at bounding box center [315, 63] width 5 height 5
click at [255, 82] on input "text" at bounding box center [271, 82] width 90 height 13
type input "le roux"
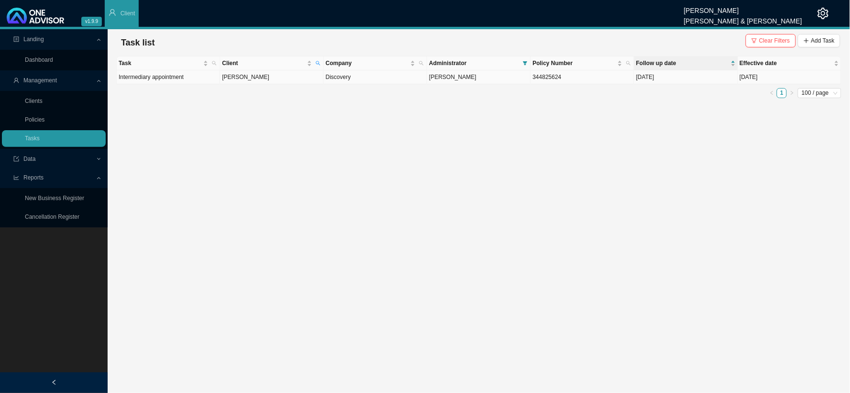
click at [258, 77] on td "[PERSON_NAME]" at bounding box center [271, 77] width 103 height 14
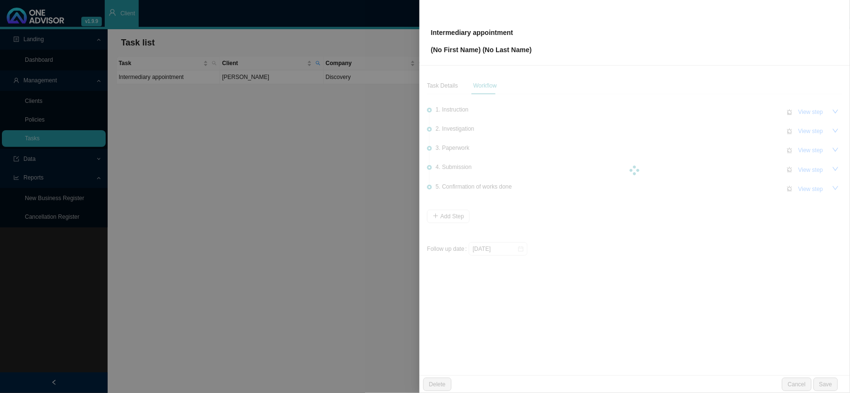
click at [280, 81] on div at bounding box center [425, 196] width 850 height 393
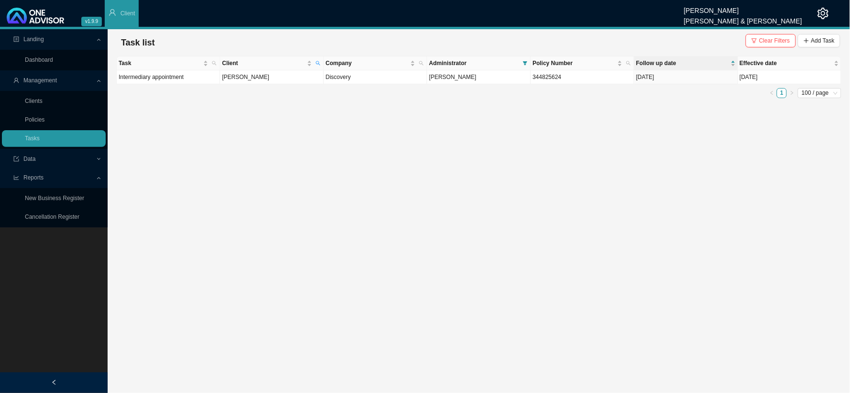
click at [286, 84] on div "Task Client Company Administrator Policy Number Follow up date Effective date I…" at bounding box center [478, 77] width 725 height 42
click at [345, 80] on td "Discovery" at bounding box center [375, 77] width 103 height 14
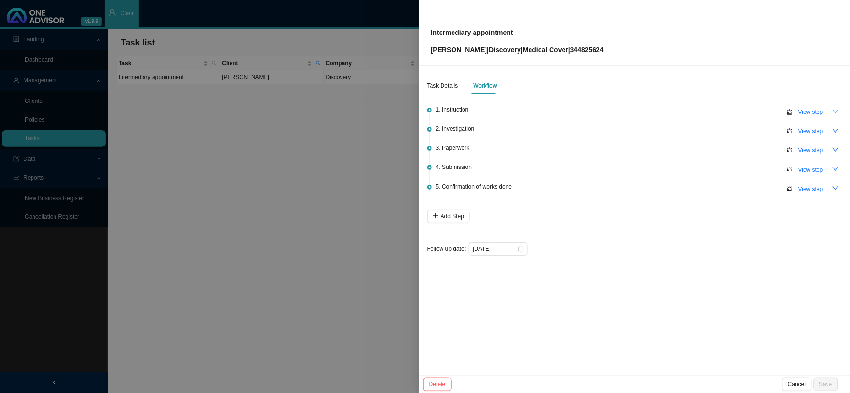
click at [837, 113] on icon "down" at bounding box center [836, 111] width 7 height 7
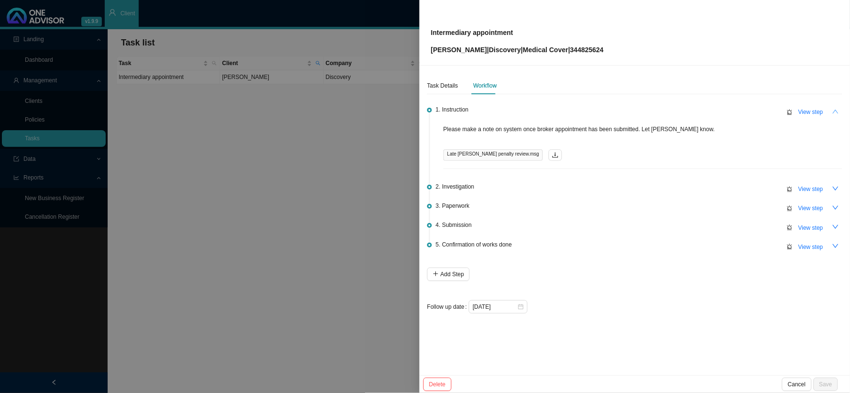
click at [837, 113] on icon "up" at bounding box center [836, 111] width 7 height 7
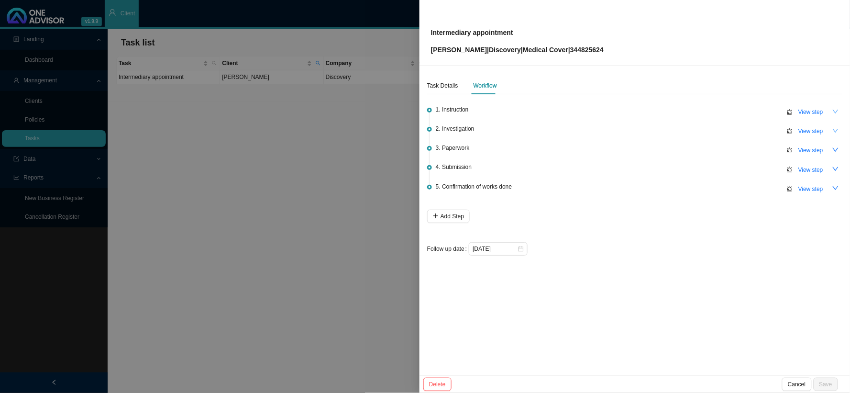
click at [835, 129] on icon "down" at bounding box center [836, 130] width 7 height 7
click at [835, 129] on icon "up" at bounding box center [836, 130] width 7 height 7
click at [836, 111] on icon "down" at bounding box center [836, 111] width 7 height 7
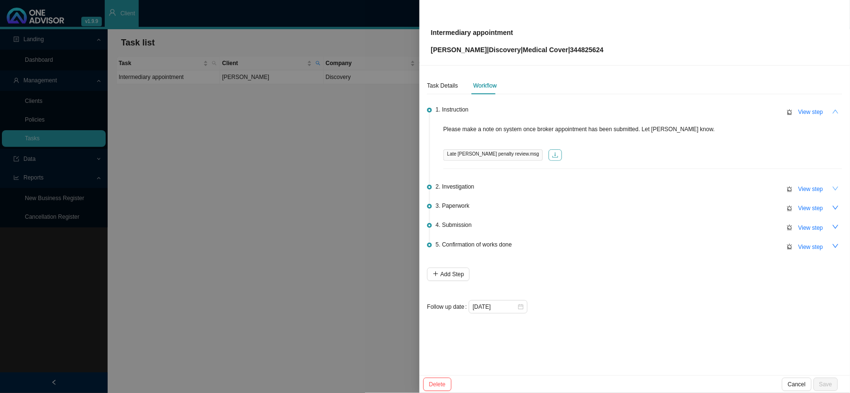
click at [549, 158] on button "button" at bounding box center [555, 154] width 13 height 11
click at [552, 155] on icon "download" at bounding box center [555, 155] width 7 height 7
click at [833, 113] on icon "up" at bounding box center [836, 111] width 7 height 7
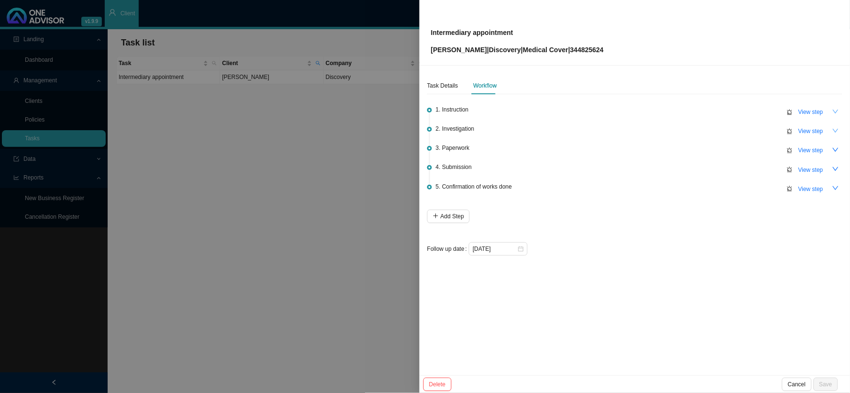
click at [394, 156] on div at bounding box center [425, 196] width 850 height 393
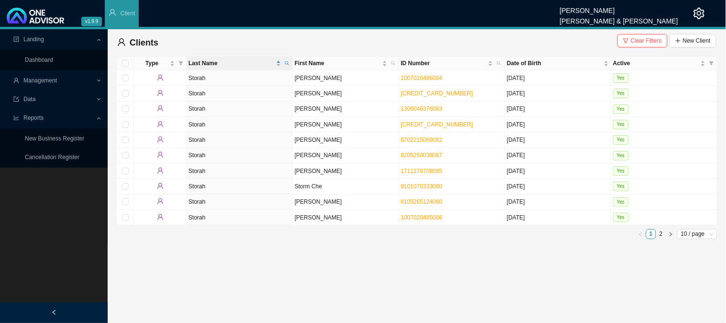
click at [83, 78] on span "Management" at bounding box center [54, 80] width 82 height 17
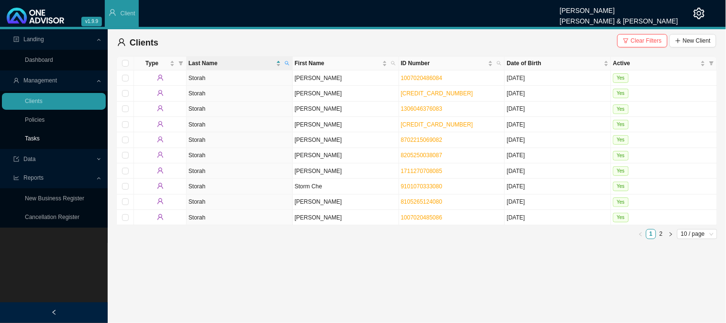
click at [30, 136] on link "Tasks" at bounding box center [32, 138] width 15 height 7
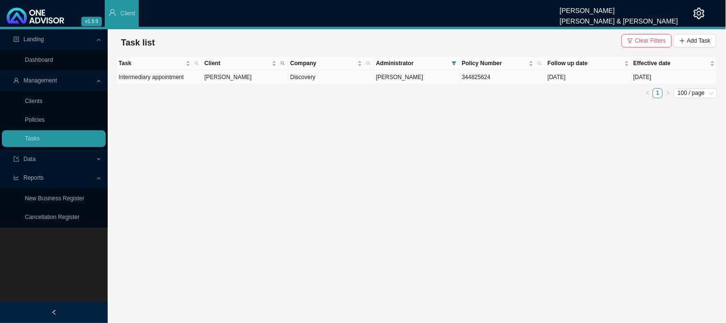
click at [257, 76] on td "[PERSON_NAME]" at bounding box center [245, 77] width 86 height 14
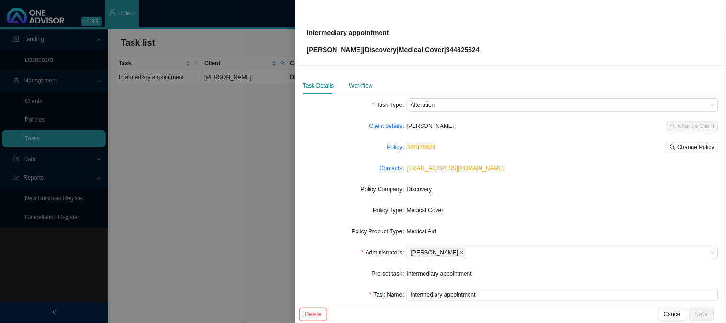
click at [360, 81] on div "Workflow" at bounding box center [360, 86] width 23 height 10
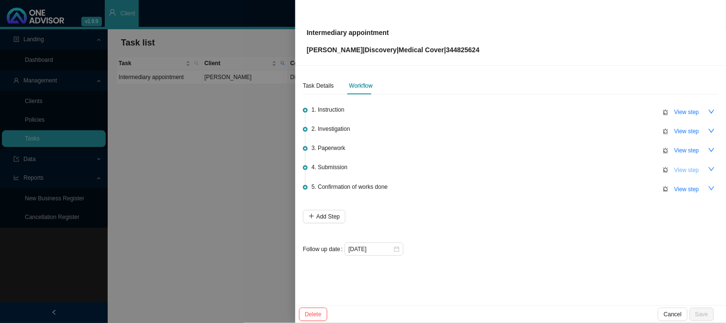
click at [686, 170] on span "View step" at bounding box center [686, 170] width 25 height 10
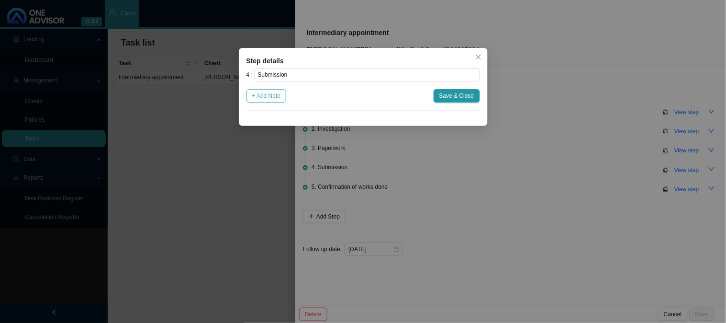
click at [264, 94] on span "+ Add Note" at bounding box center [266, 96] width 29 height 10
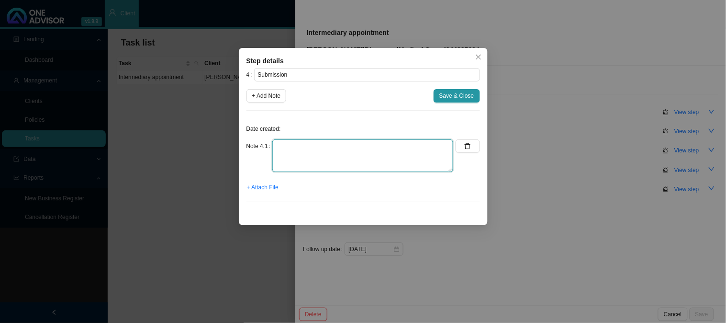
click at [323, 149] on textarea at bounding box center [362, 155] width 181 height 33
type textarea "s"
type textarea "Submitted broker app"
click at [267, 184] on span "+ Attach File" at bounding box center [263, 187] width 32 height 10
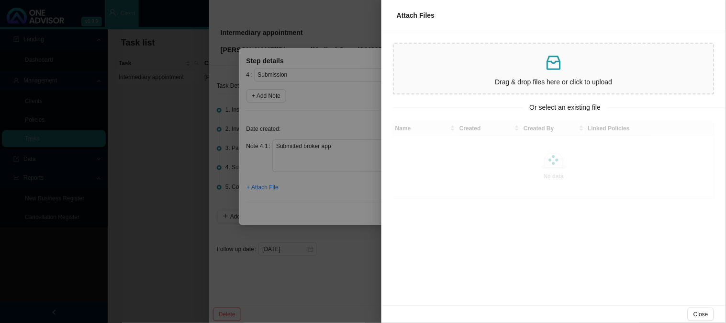
click at [347, 105] on div at bounding box center [363, 161] width 726 height 323
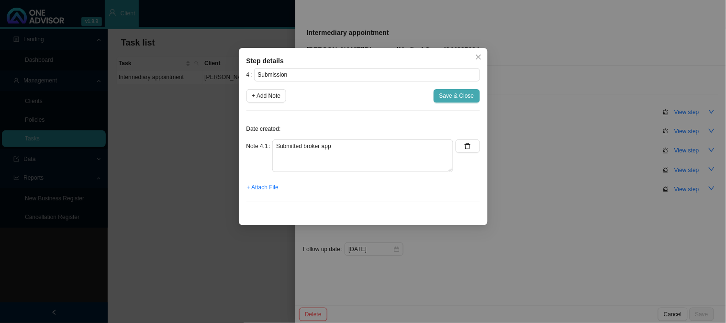
click at [442, 97] on span "Save & Close" at bounding box center [456, 96] width 35 height 10
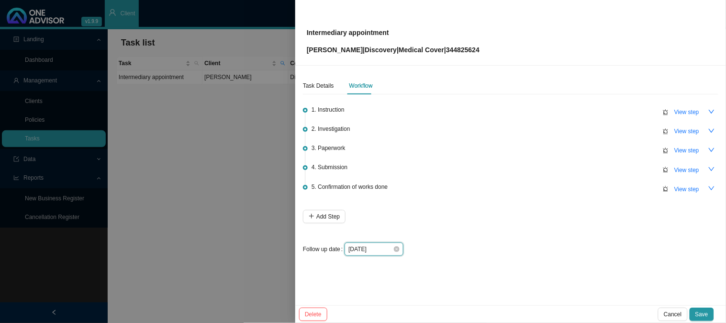
click at [378, 251] on input "[DATE]" at bounding box center [370, 249] width 45 height 10
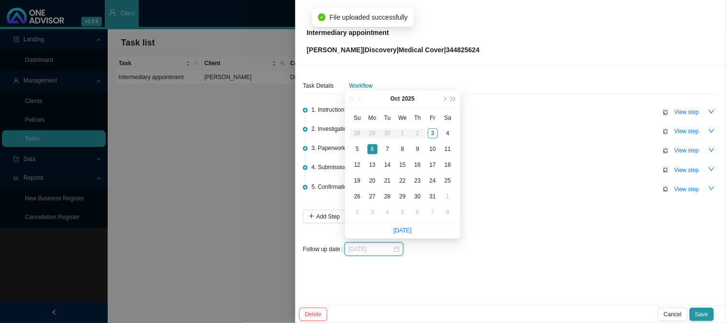
type input "[DATE]"
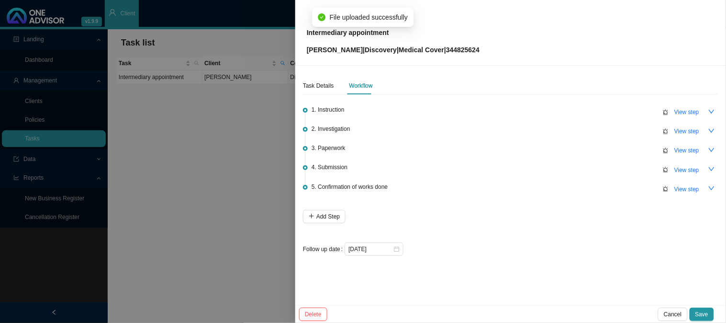
click at [503, 167] on div "4. Submission View step" at bounding box center [515, 169] width 407 height 14
click at [680, 170] on span "View step" at bounding box center [686, 170] width 25 height 10
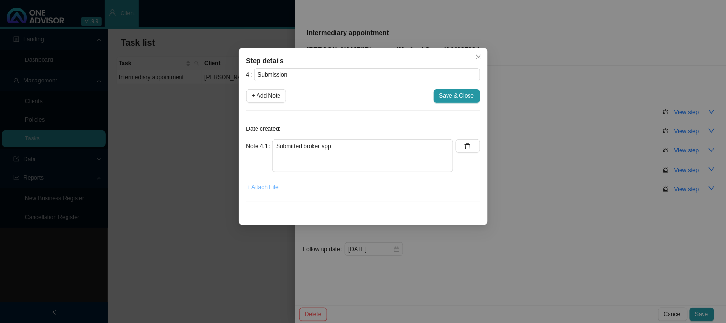
click at [270, 189] on span "+ Attach File" at bounding box center [263, 187] width 32 height 10
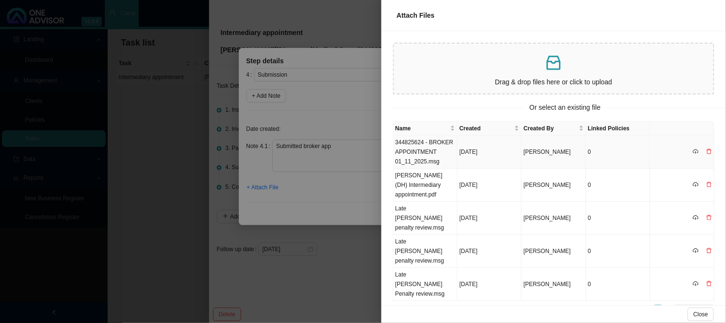
click at [431, 144] on td "344825624 - BROKER APPOINTMENT 01_11_2025.msg" at bounding box center [425, 151] width 64 height 33
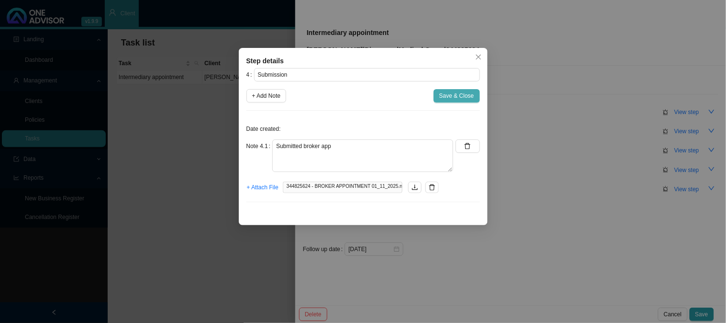
click at [451, 98] on span "Save & Close" at bounding box center [456, 96] width 35 height 10
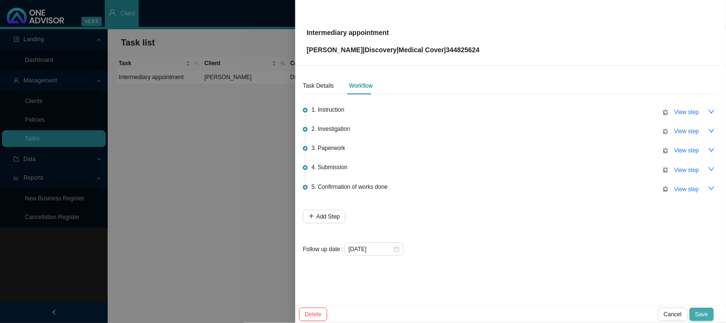
click at [704, 312] on span "Save" at bounding box center [701, 314] width 13 height 10
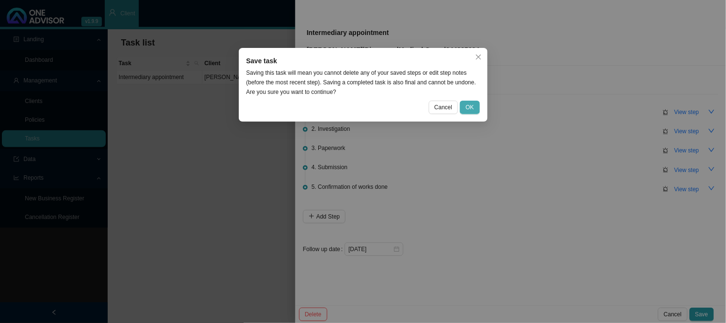
click at [470, 106] on span "OK" at bounding box center [470, 107] width 8 height 10
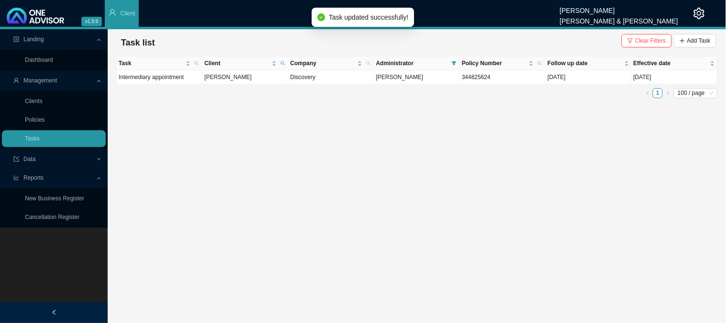
click at [241, 135] on main "Landing Dashboard Management Clients Policies Tasks Data Reports New Business R…" at bounding box center [363, 175] width 726 height 293
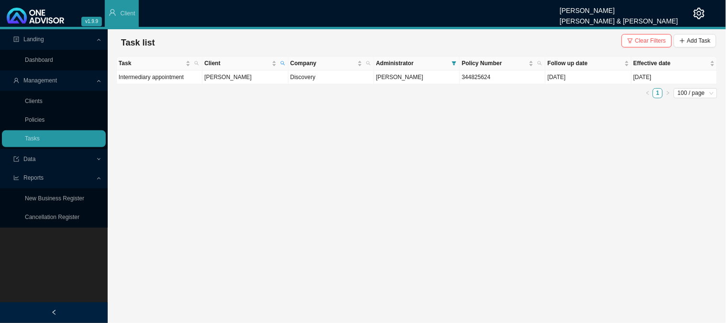
click at [281, 230] on main "Landing Dashboard Management Clients Policies Tasks Data Reports New Business R…" at bounding box center [363, 175] width 726 height 293
click at [286, 59] on span "Client" at bounding box center [282, 62] width 9 height 13
click at [213, 102] on span "Search" at bounding box center [218, 98] width 18 height 10
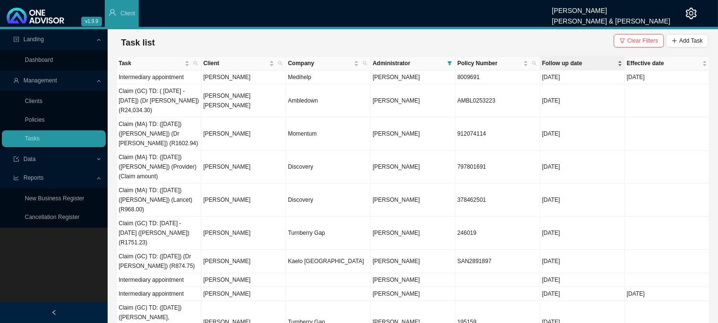
click at [567, 63] on span "Follow up date" at bounding box center [579, 63] width 74 height 10
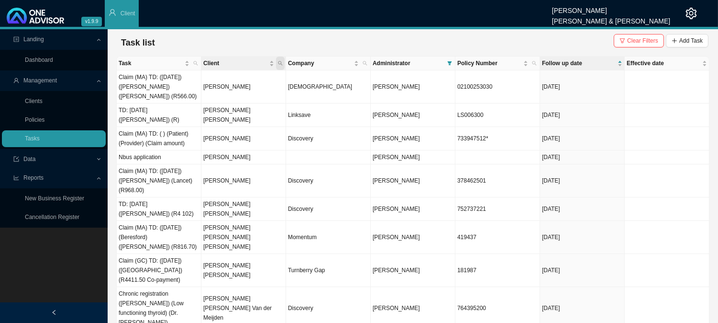
click at [284, 60] on span "Client" at bounding box center [280, 62] width 9 height 13
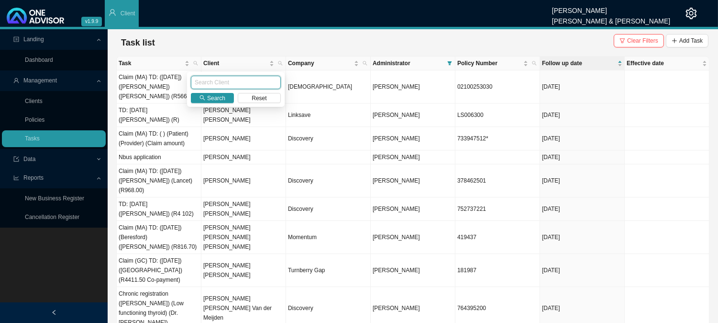
click at [206, 79] on input "text" at bounding box center [236, 82] width 90 height 13
type input "[PERSON_NAME]"
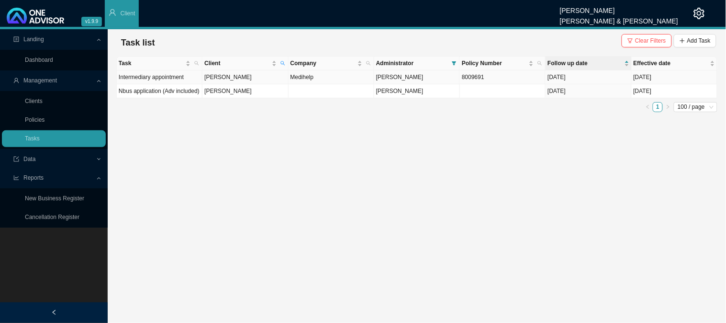
click at [220, 79] on td "[PERSON_NAME]" at bounding box center [245, 77] width 86 height 14
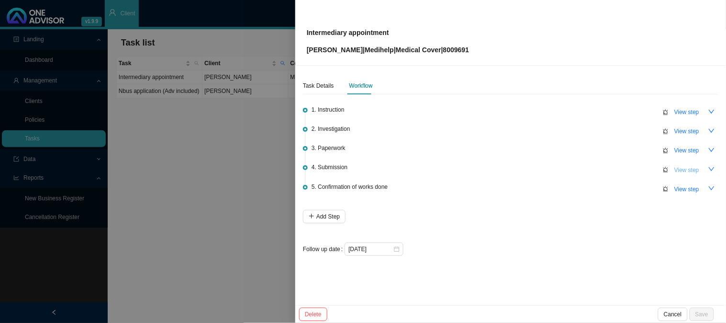
click at [696, 170] on span "View step" at bounding box center [686, 170] width 25 height 10
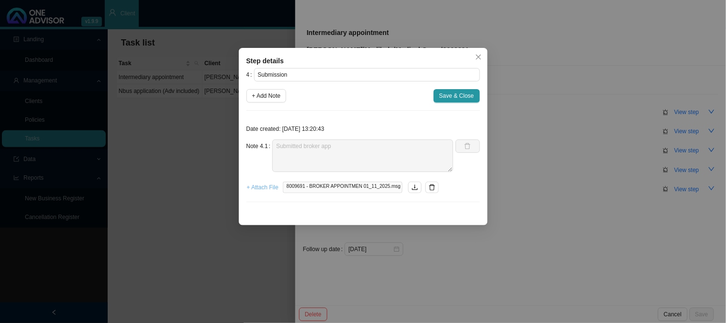
click at [266, 189] on span "+ Attach File" at bounding box center [263, 187] width 32 height 10
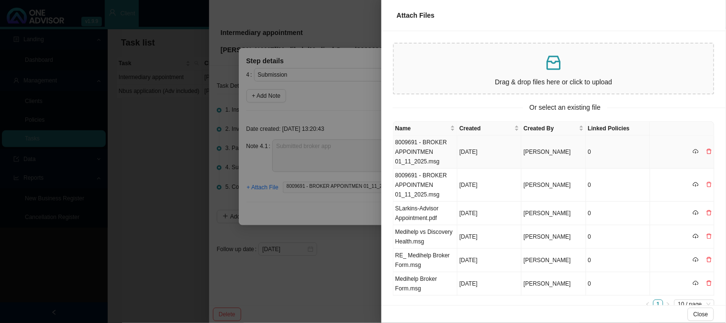
click at [447, 148] on td "8009691 - BROKER APPOINTMEN 01_11_2025.msg" at bounding box center [425, 151] width 64 height 33
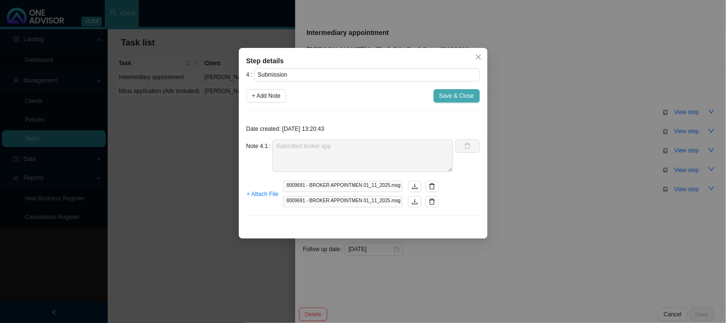
click at [451, 94] on span "Save & Close" at bounding box center [456, 96] width 35 height 10
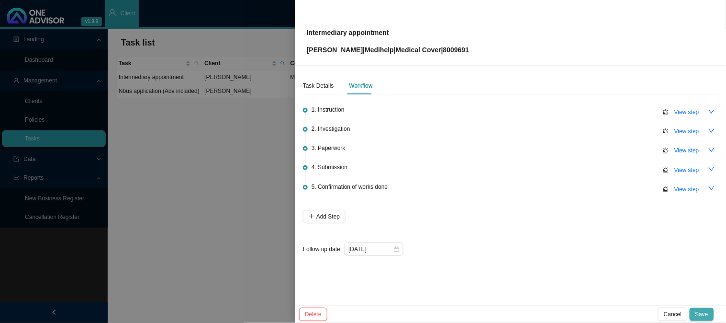
click at [704, 312] on span "Save" at bounding box center [701, 314] width 13 height 10
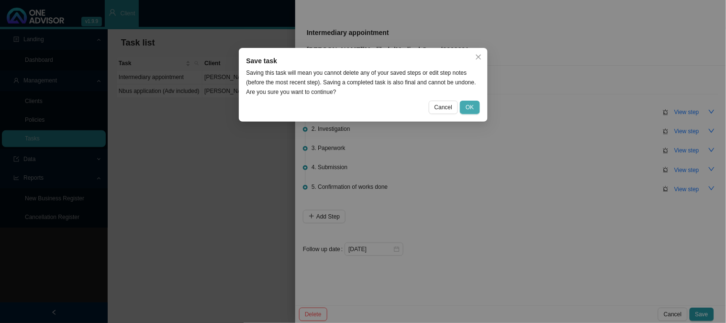
click at [469, 107] on span "OK" at bounding box center [470, 107] width 8 height 10
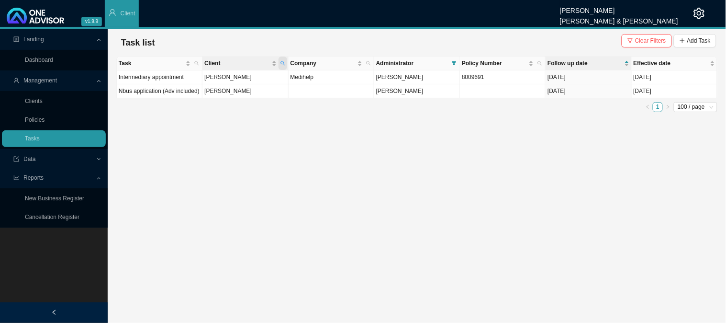
click at [280, 61] on icon "search" at bounding box center [282, 63] width 5 height 5
drag, startPoint x: 214, startPoint y: 80, endPoint x: 179, endPoint y: 81, distance: 35.0
click at [179, 83] on body "v1.9.9 [PERSON_NAME] [PERSON_NAME] & [PERSON_NAME] Client Landing Dashboard Man…" at bounding box center [363, 161] width 726 height 323
type input "[PERSON_NAME]"
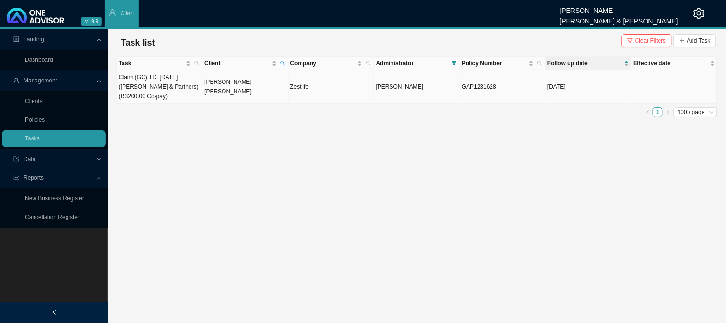
click at [230, 94] on td "[PERSON_NAME] [PERSON_NAME]" at bounding box center [245, 86] width 86 height 33
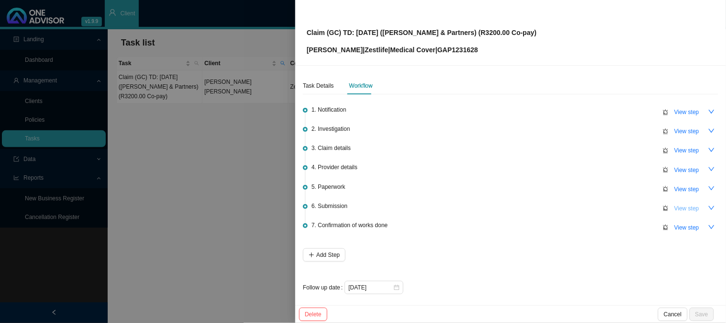
click at [678, 206] on span "View step" at bounding box center [686, 208] width 25 height 10
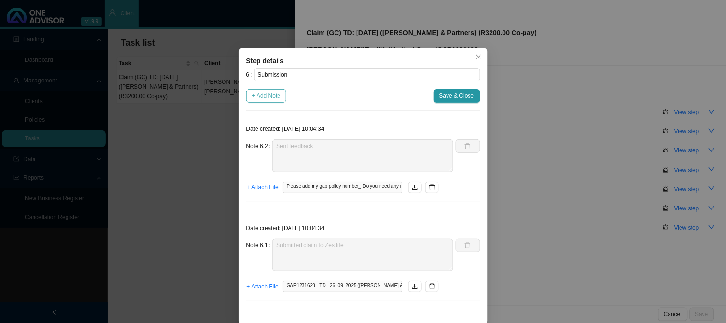
click at [271, 93] on span "+ Add Note" at bounding box center [266, 96] width 29 height 10
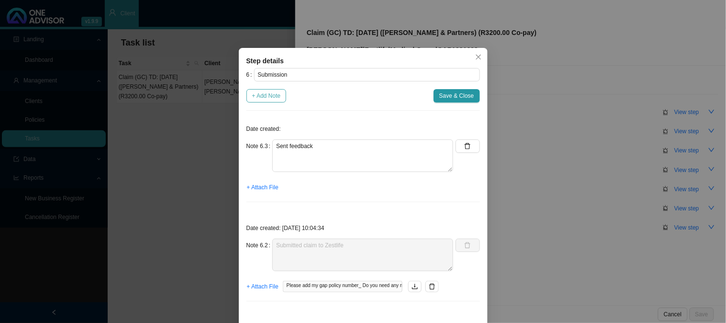
type textarea "Sent feedback"
click at [289, 146] on textarea at bounding box center [362, 155] width 181 height 33
click at [257, 183] on span "+ Attach File" at bounding box center [263, 187] width 32 height 10
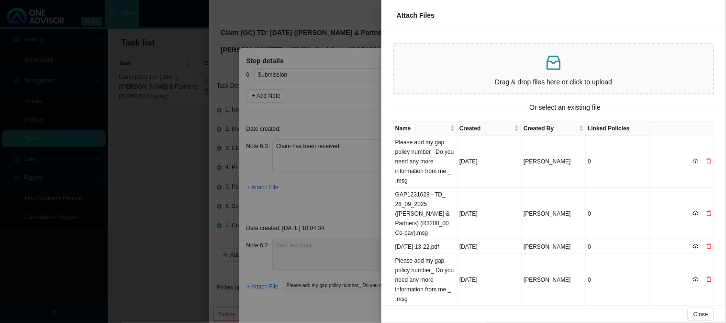
click at [372, 149] on div at bounding box center [363, 161] width 726 height 323
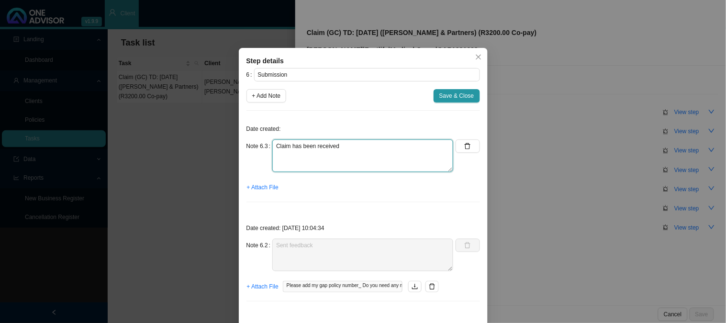
click at [371, 145] on textarea "Claim has been received" at bounding box center [362, 155] width 181 height 33
type textarea "Claim has been received and registered"
click at [256, 188] on span "+ Attach File" at bounding box center [263, 187] width 32 height 10
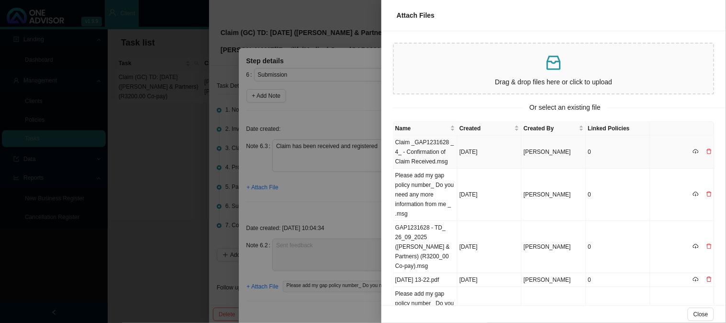
click at [444, 152] on td "Claim _GAP1231628 _ 4_ - Confirmation of Claim Received.msg" at bounding box center [425, 151] width 64 height 33
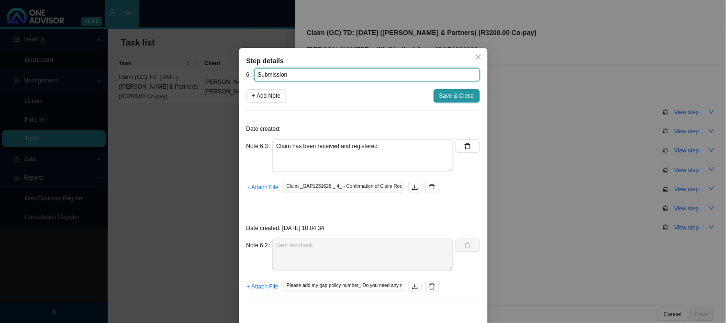
click at [362, 76] on input "Submission" at bounding box center [367, 74] width 226 height 13
click at [312, 75] on input "Submission" at bounding box center [367, 74] width 226 height 13
paste input "GAP1231628 / 4"
type input "Submission (GAP1231628 / 4)"
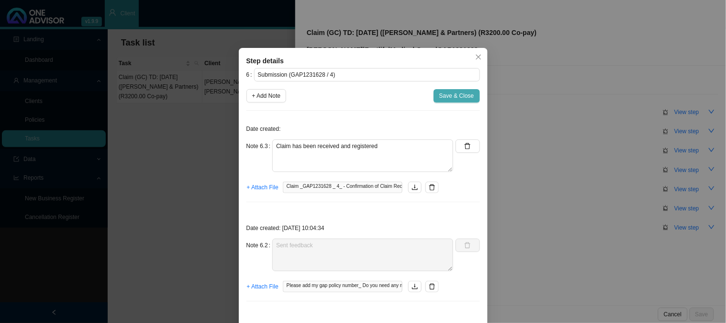
click at [454, 96] on span "Save & Close" at bounding box center [456, 96] width 35 height 10
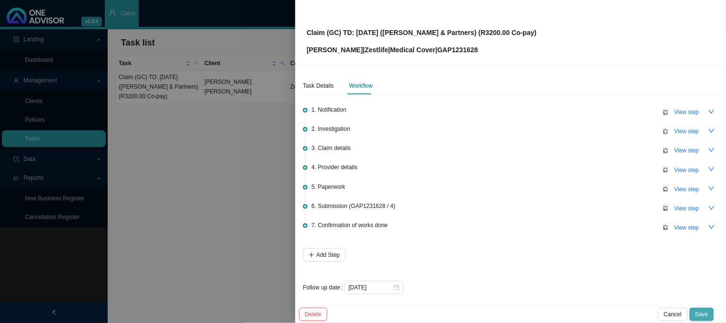
click at [705, 313] on span "Save" at bounding box center [701, 314] width 13 height 10
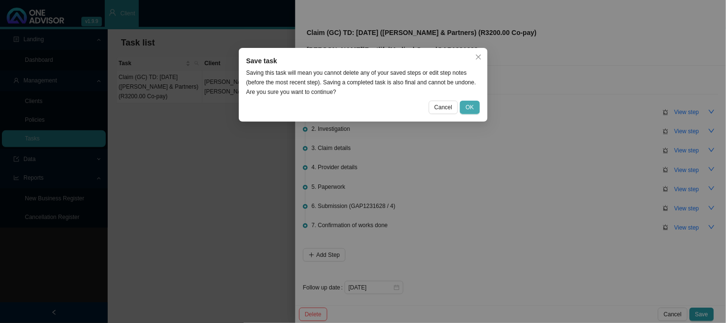
click at [479, 111] on button "OK" at bounding box center [470, 106] width 20 height 13
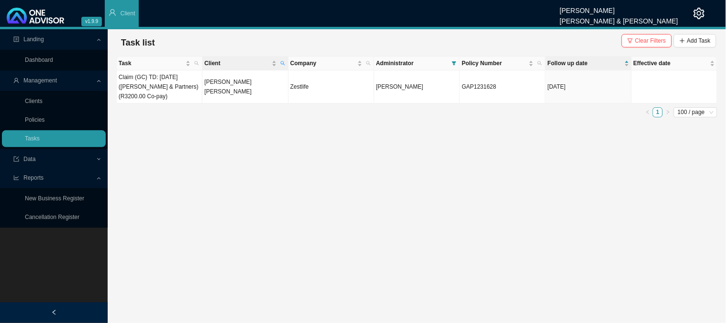
click at [287, 61] on th "Client" at bounding box center [245, 63] width 86 height 14
click at [285, 64] on icon "search" at bounding box center [282, 63] width 5 height 5
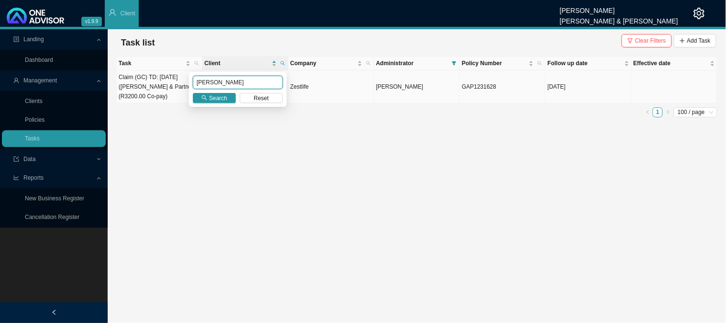
drag, startPoint x: 230, startPoint y: 79, endPoint x: 186, endPoint y: 80, distance: 44.5
click at [186, 80] on body "v1.9.9 [PERSON_NAME] [PERSON_NAME] & [PERSON_NAME] Client Landing Dashboard Man…" at bounding box center [363, 161] width 726 height 323
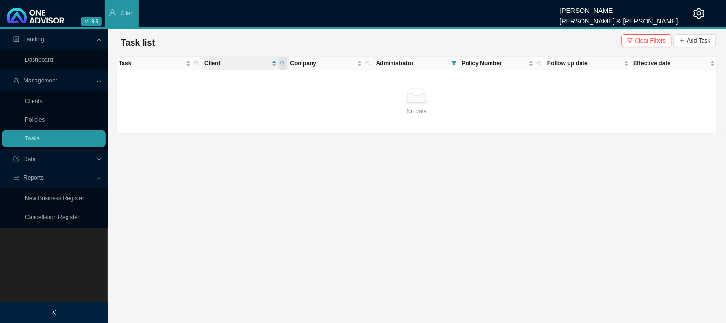
click at [286, 64] on span at bounding box center [282, 62] width 9 height 13
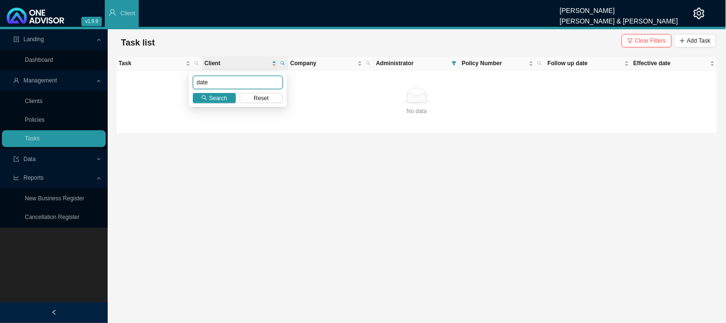
drag, startPoint x: 169, startPoint y: 81, endPoint x: 164, endPoint y: 81, distance: 5.7
click at [164, 81] on body "v1.9.9 [PERSON_NAME] [PERSON_NAME] & [PERSON_NAME] Client Landing Dashboard Man…" at bounding box center [363, 161] width 726 height 323
type input "[PERSON_NAME]"
click at [204, 98] on icon "search" at bounding box center [204, 98] width 6 height 6
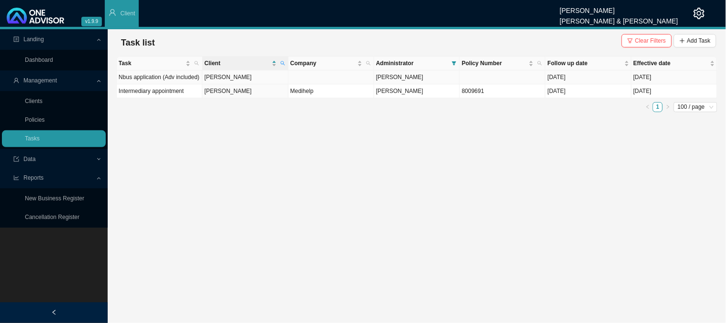
click at [244, 76] on td "[PERSON_NAME]" at bounding box center [245, 77] width 86 height 14
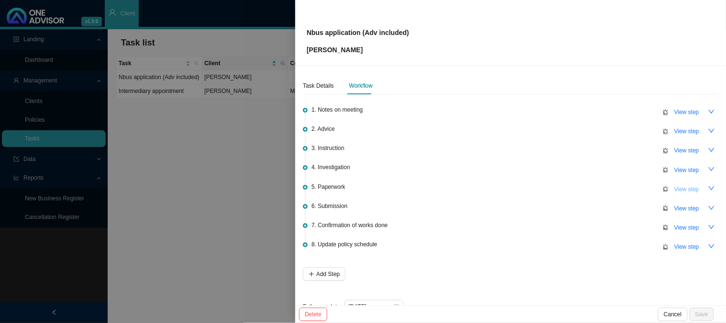
click at [682, 188] on span "View step" at bounding box center [686, 189] width 25 height 10
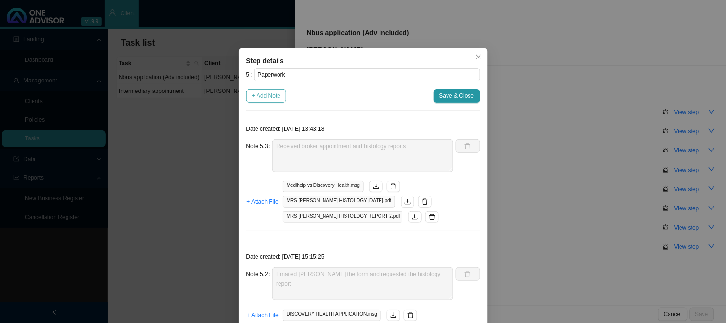
click at [269, 96] on span "+ Add Note" at bounding box center [266, 96] width 29 height 10
type textarea "Received broker appointment and histology reports"
type textarea "Emailed [PERSON_NAME] the form and requested the histology report"
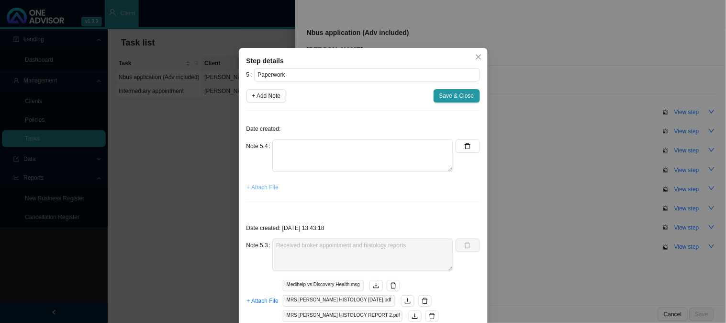
click at [257, 187] on span "+ Attach File" at bounding box center [263, 187] width 32 height 10
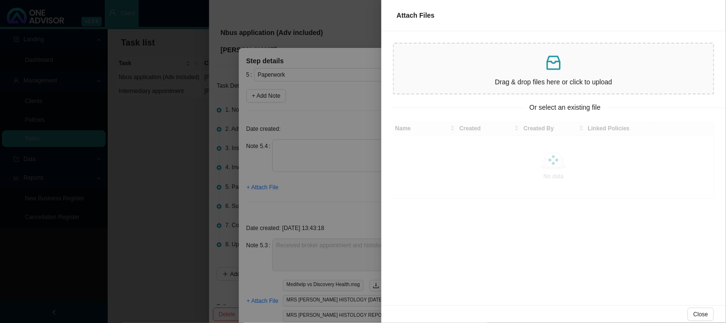
click at [319, 145] on div at bounding box center [363, 161] width 726 height 323
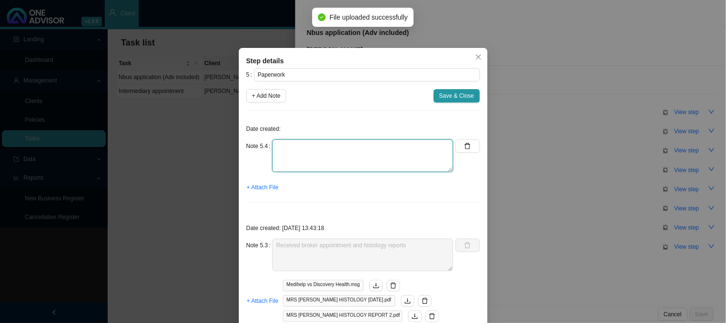
click at [319, 145] on textarea at bounding box center [362, 155] width 181 height 33
type textarea "s"
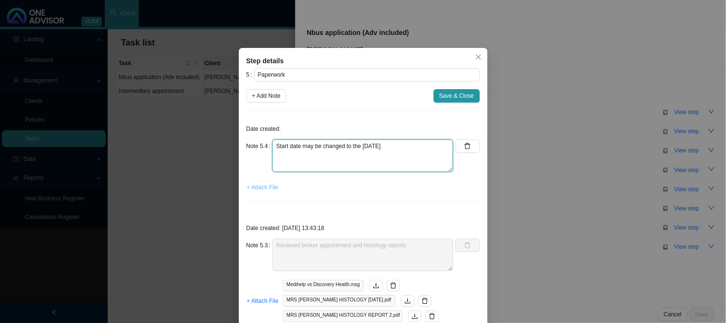
type textarea "Start date may be changed to the [DATE]"
click at [253, 185] on span "+ Attach File" at bounding box center [263, 187] width 32 height 10
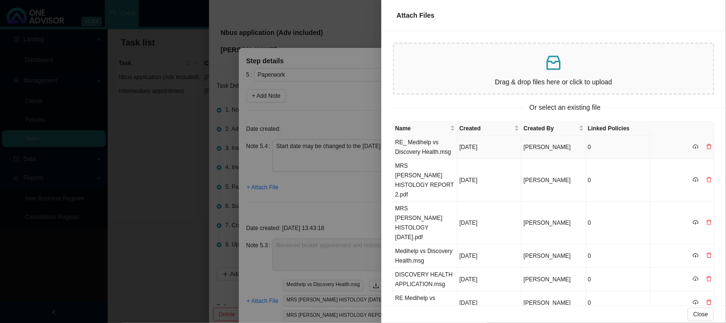
click at [441, 150] on td "RE_ Medihelp vs Discovery Health.msg" at bounding box center [425, 146] width 64 height 23
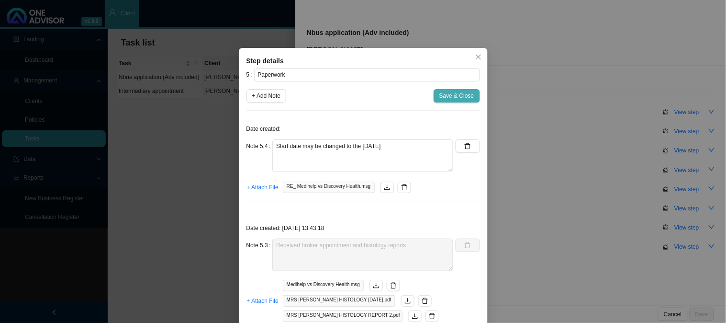
click at [446, 99] on span "Save & Close" at bounding box center [456, 96] width 35 height 10
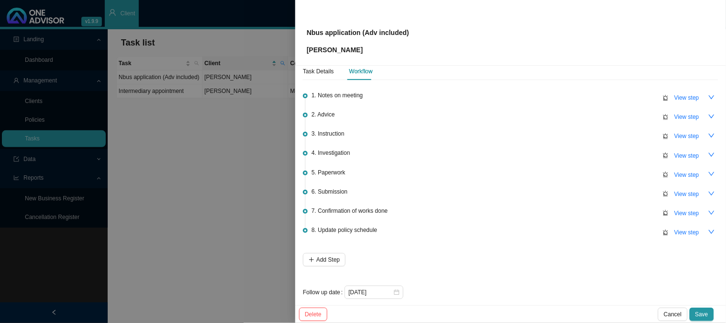
scroll to position [21, 0]
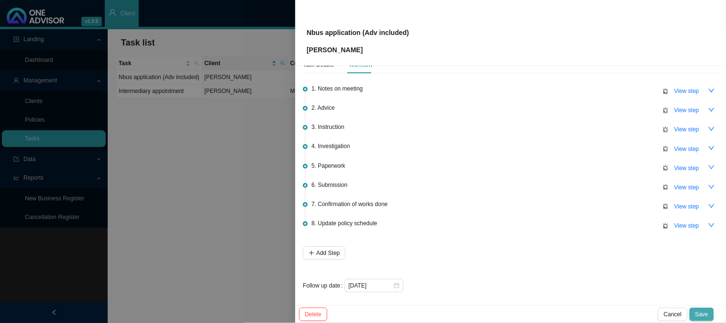
click at [701, 309] on span "Save" at bounding box center [701, 314] width 13 height 10
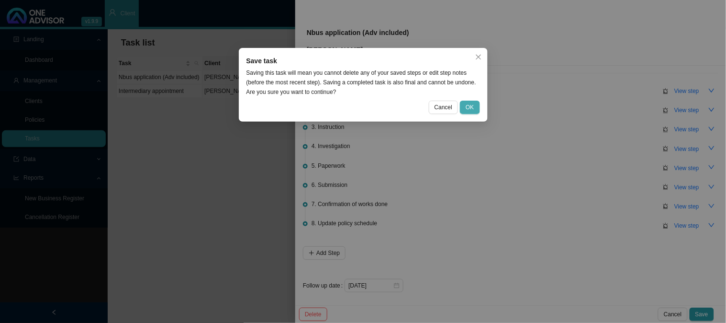
click at [467, 101] on button "OK" at bounding box center [470, 106] width 20 height 13
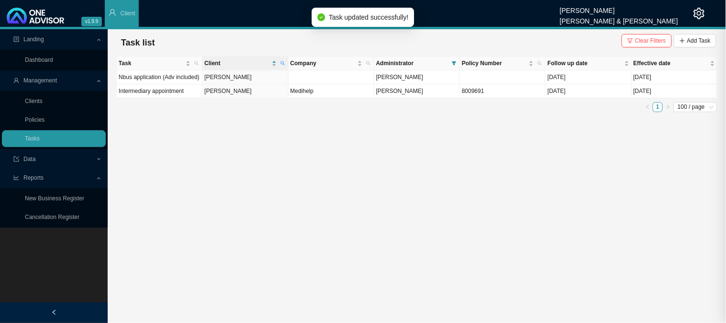
scroll to position [0, 0]
